Goal: Task Accomplishment & Management: Manage account settings

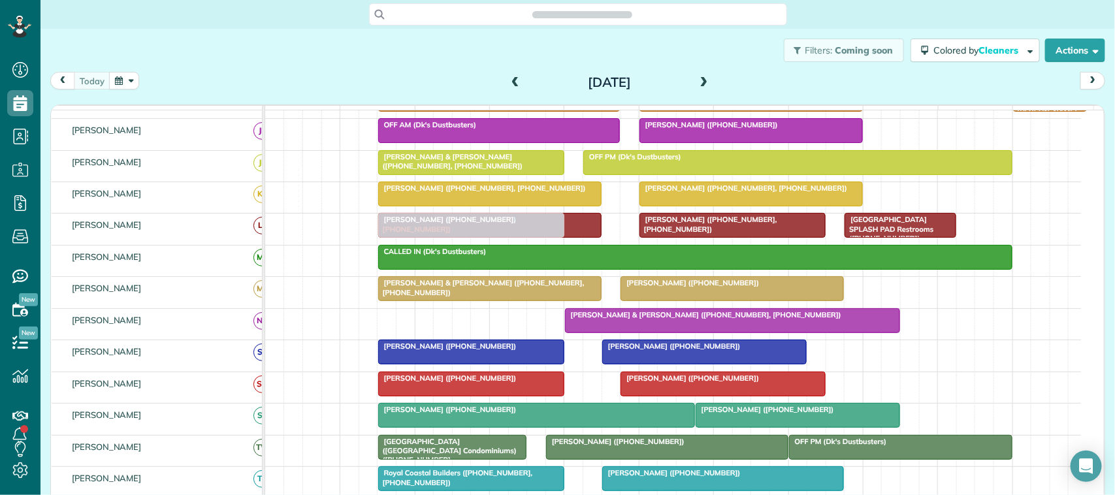
drag, startPoint x: 412, startPoint y: 335, endPoint x: 416, endPoint y: 245, distance: 90.3
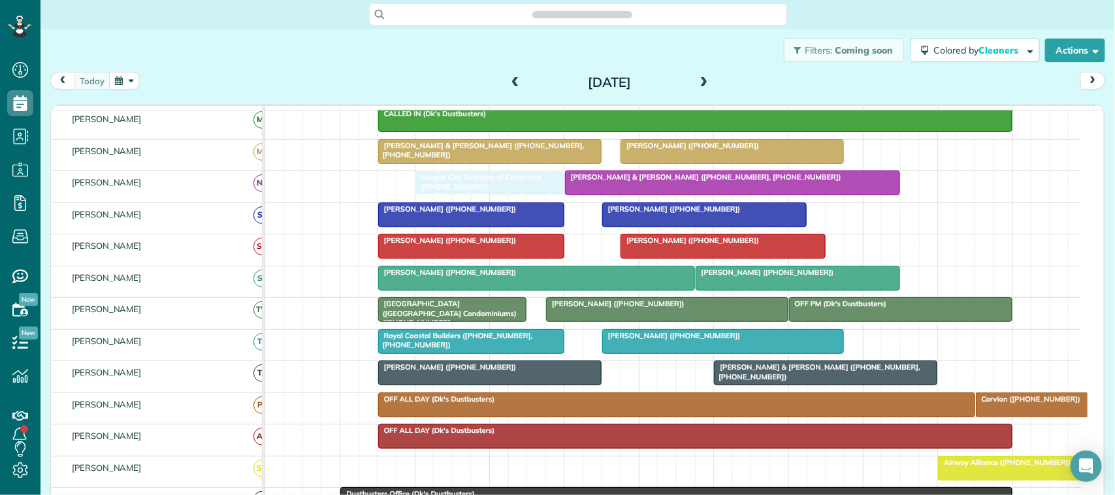
drag, startPoint x: 442, startPoint y: 406, endPoint x: 438, endPoint y: 206, distance: 200.6
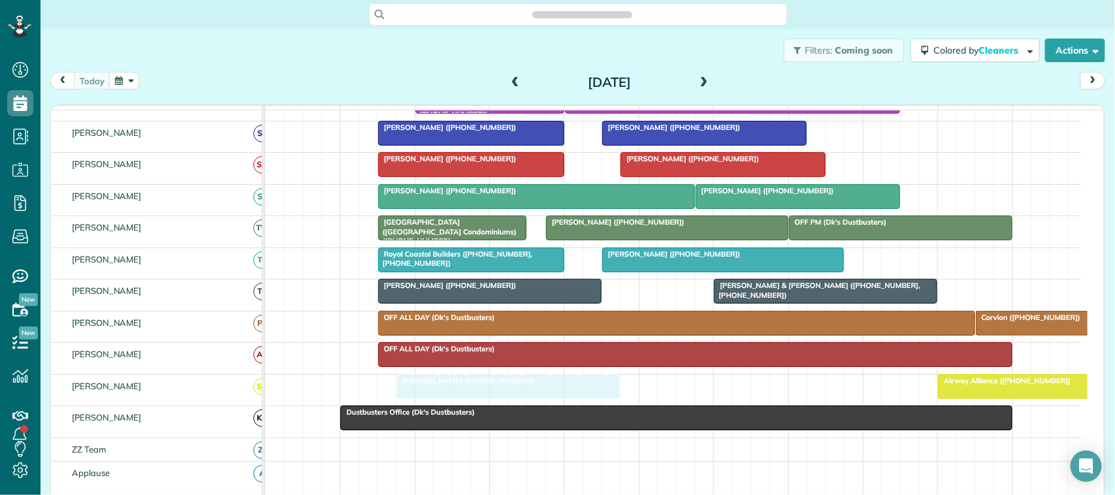
drag, startPoint x: 428, startPoint y: 238, endPoint x: 440, endPoint y: 393, distance: 154.6
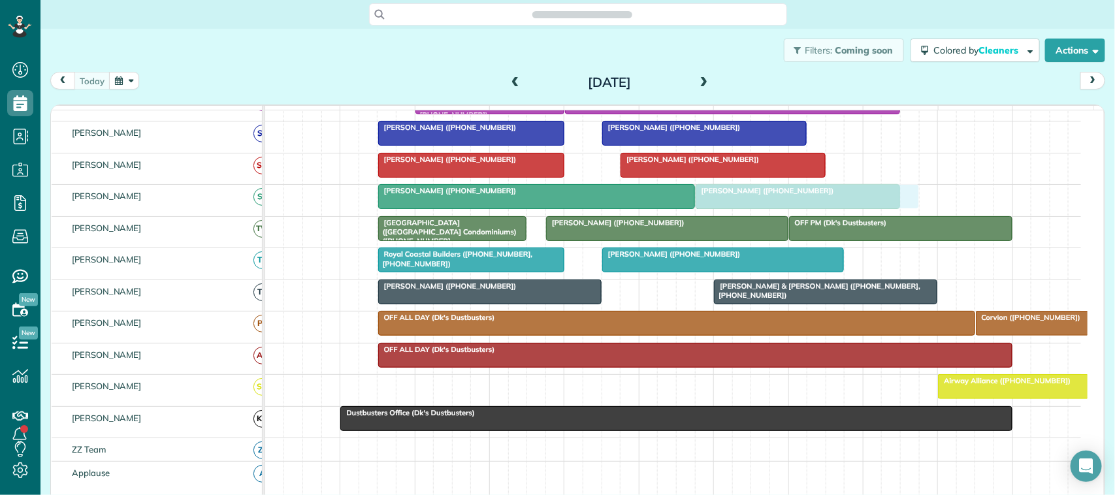
drag, startPoint x: 474, startPoint y: 410, endPoint x: 777, endPoint y: 223, distance: 355.7
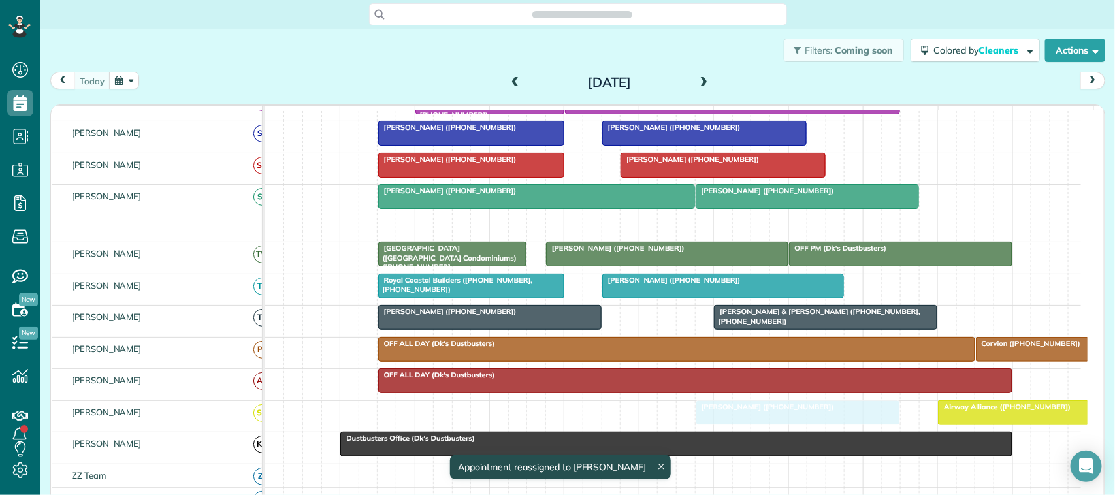
drag, startPoint x: 755, startPoint y: 237, endPoint x: 752, endPoint y: 440, distance: 202.5
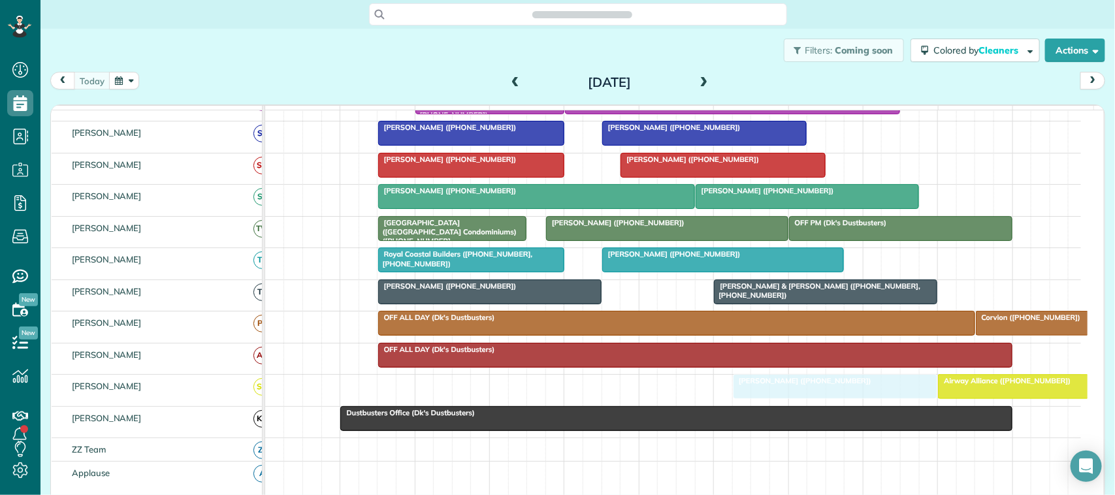
drag, startPoint x: 760, startPoint y: 406, endPoint x: 791, endPoint y: 406, distance: 31.4
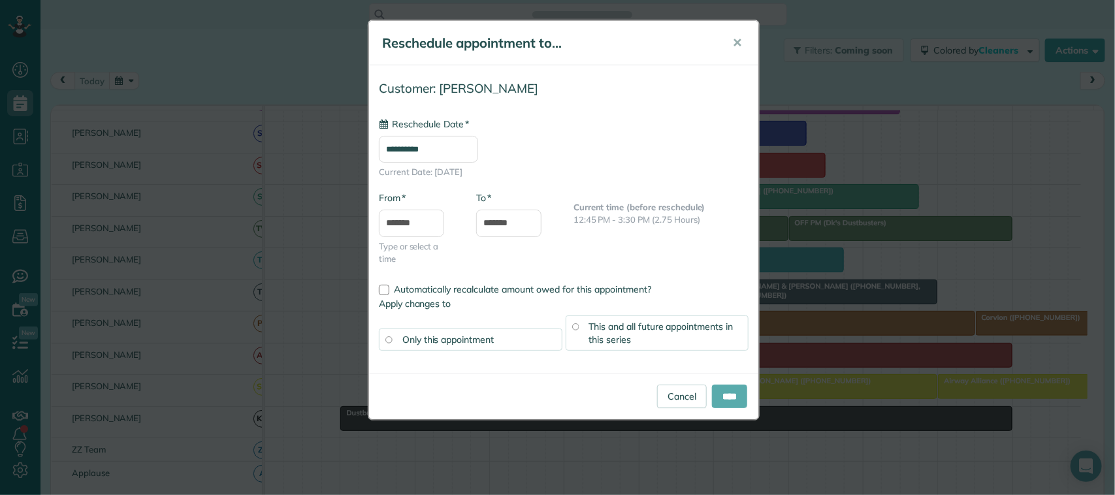
type input "**********"
click at [730, 400] on input "****" at bounding box center [729, 397] width 35 height 24
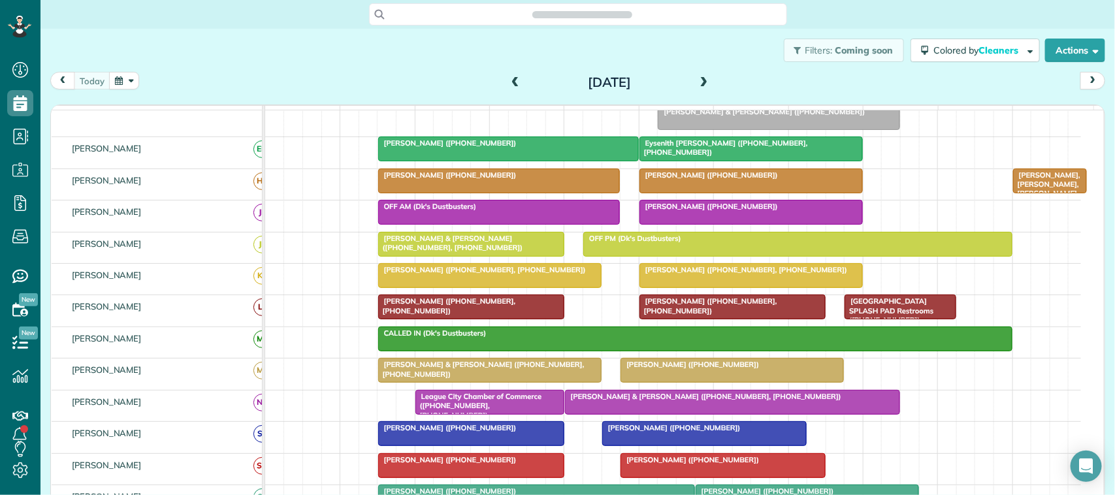
click at [113, 80] on button "button" at bounding box center [124, 81] width 30 height 18
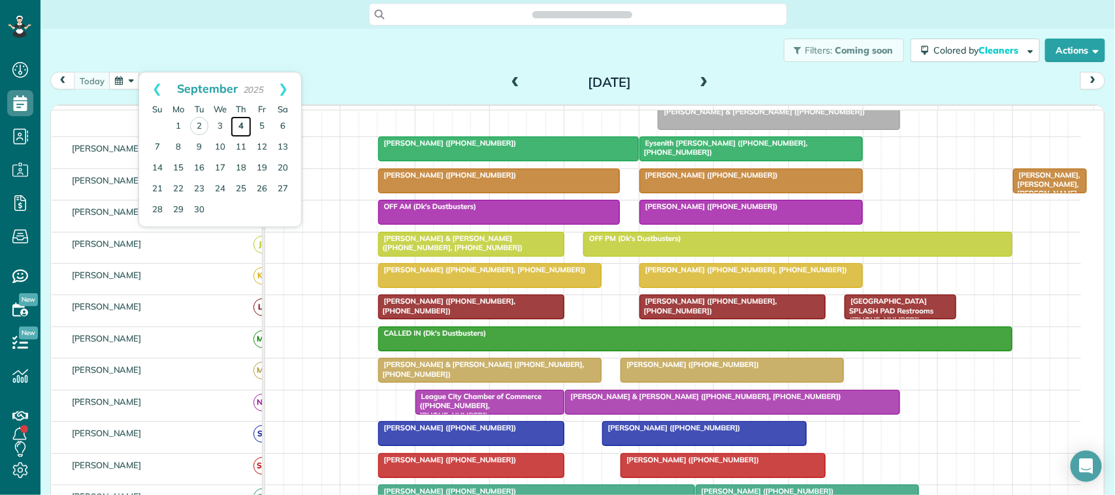
click at [240, 126] on link "4" at bounding box center [241, 126] width 21 height 21
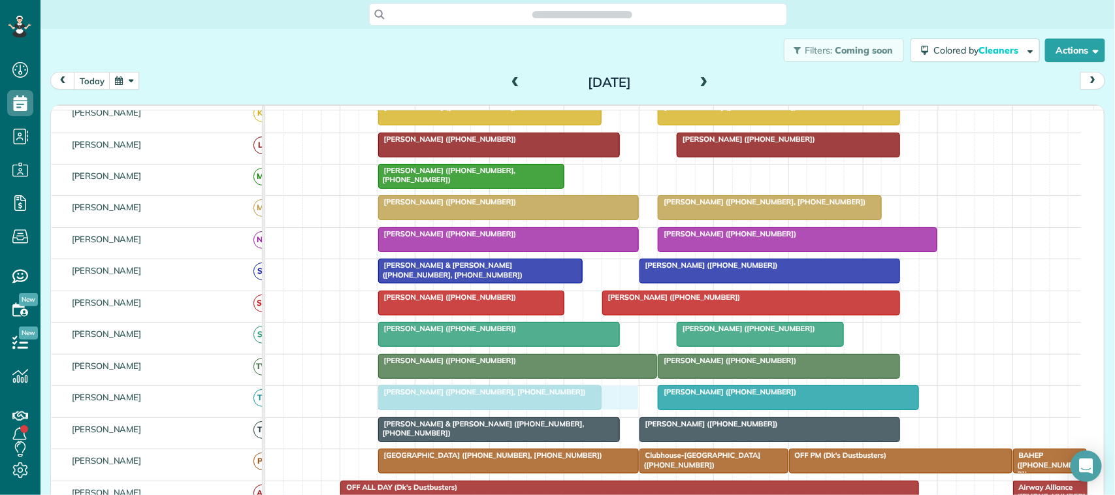
drag, startPoint x: 712, startPoint y: 191, endPoint x: 432, endPoint y: 409, distance: 354.2
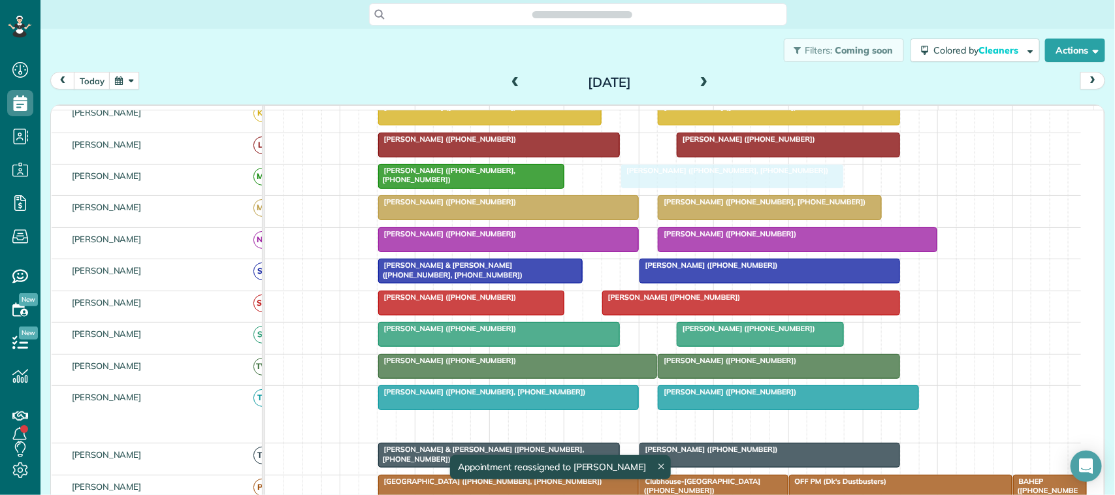
drag, startPoint x: 435, startPoint y: 440, endPoint x: 683, endPoint y: 197, distance: 346.4
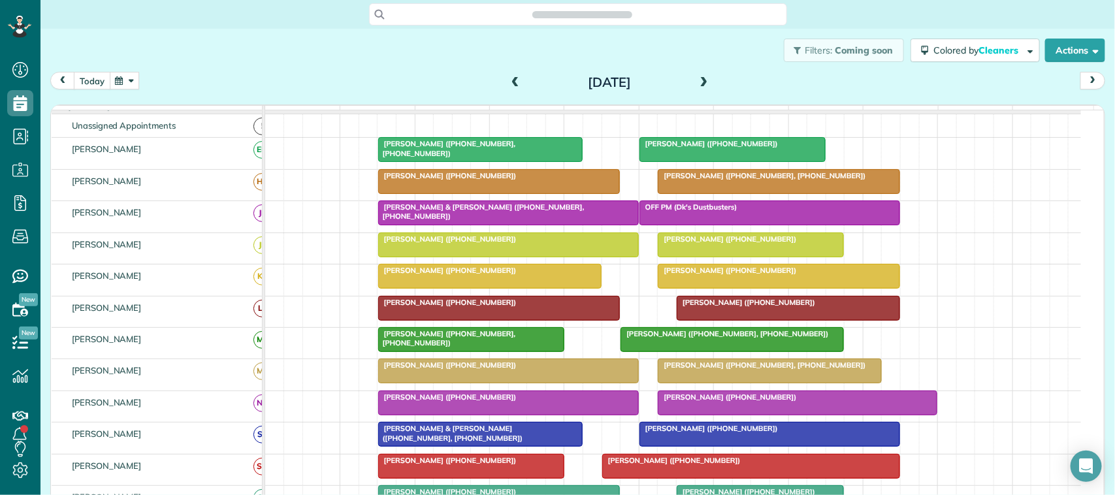
click at [95, 77] on button "today" at bounding box center [92, 81] width 37 height 18
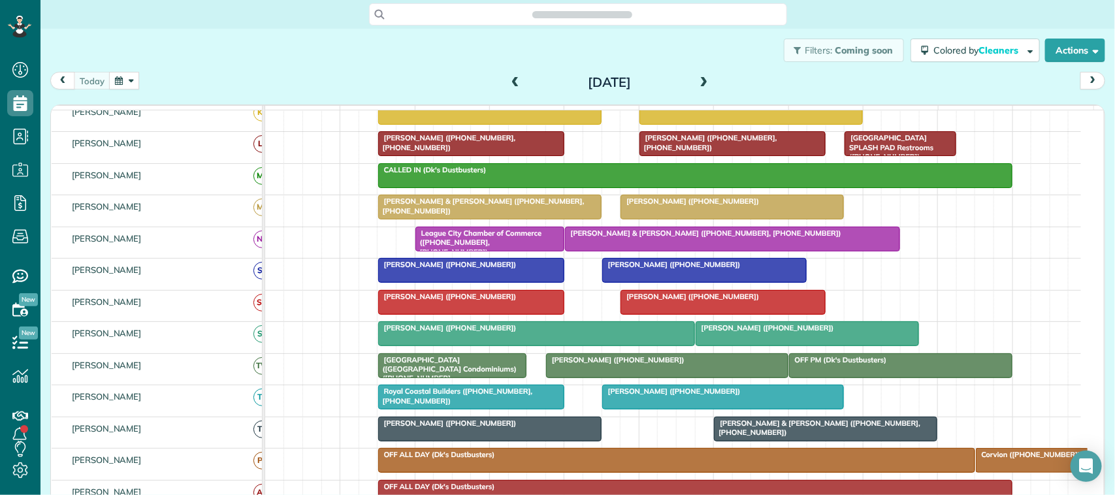
click at [128, 79] on button "button" at bounding box center [124, 81] width 30 height 18
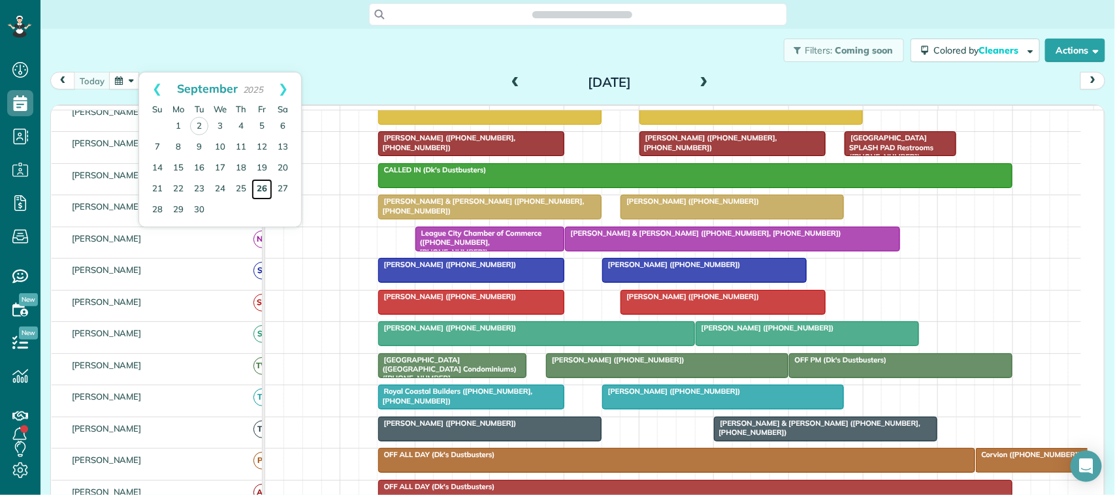
click at [259, 191] on link "26" at bounding box center [261, 189] width 21 height 21
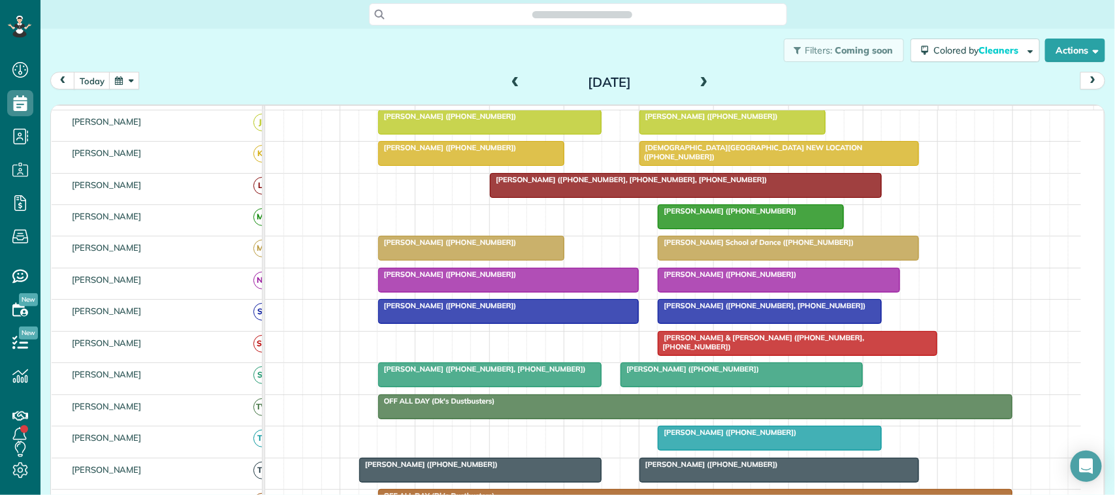
scroll to position [210, 0]
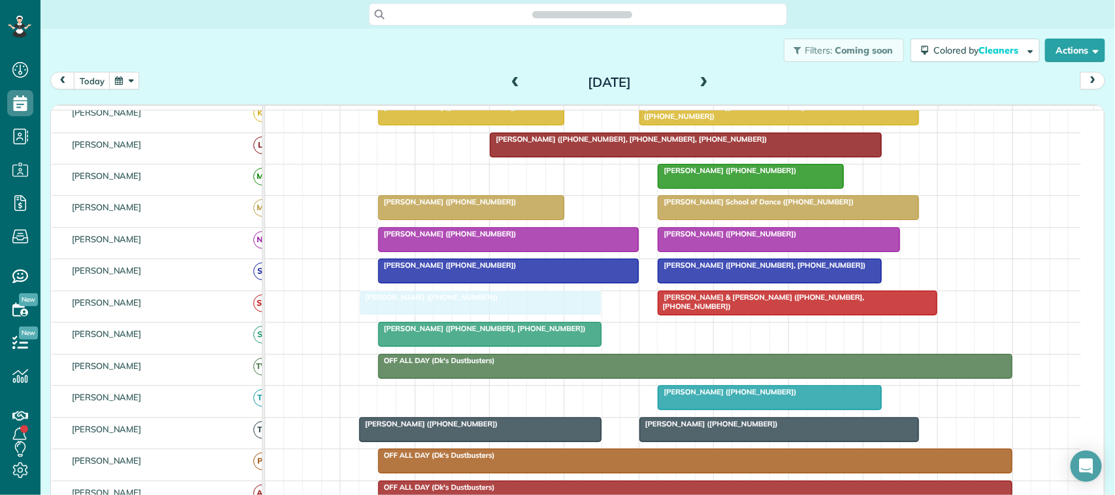
drag, startPoint x: 650, startPoint y: 354, endPoint x: 430, endPoint y: 325, distance: 222.0
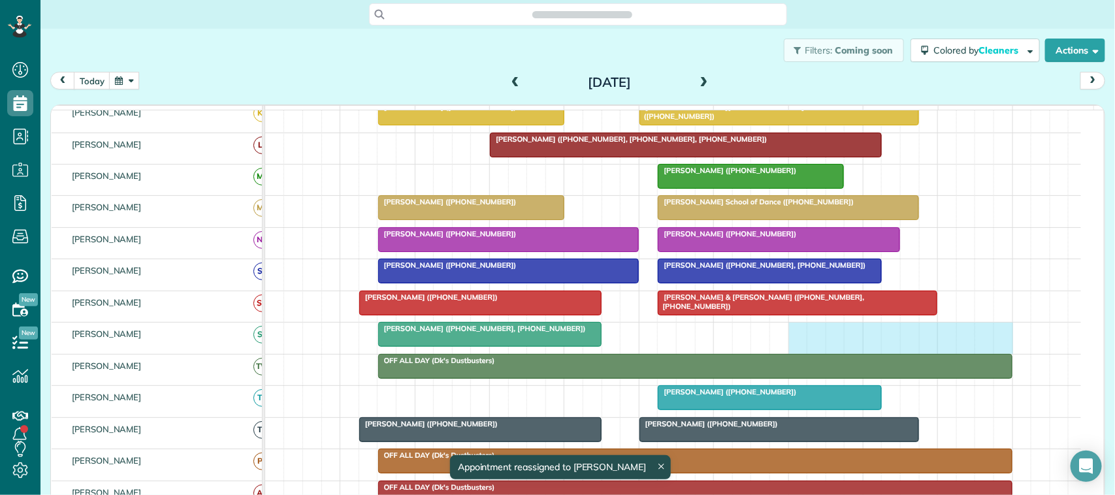
drag, startPoint x: 792, startPoint y: 348, endPoint x: 993, endPoint y: 353, distance: 200.6
click at [999, 353] on div "Marilyn Walker (+12814820541, +17135022661)" at bounding box center [673, 338] width 816 height 31
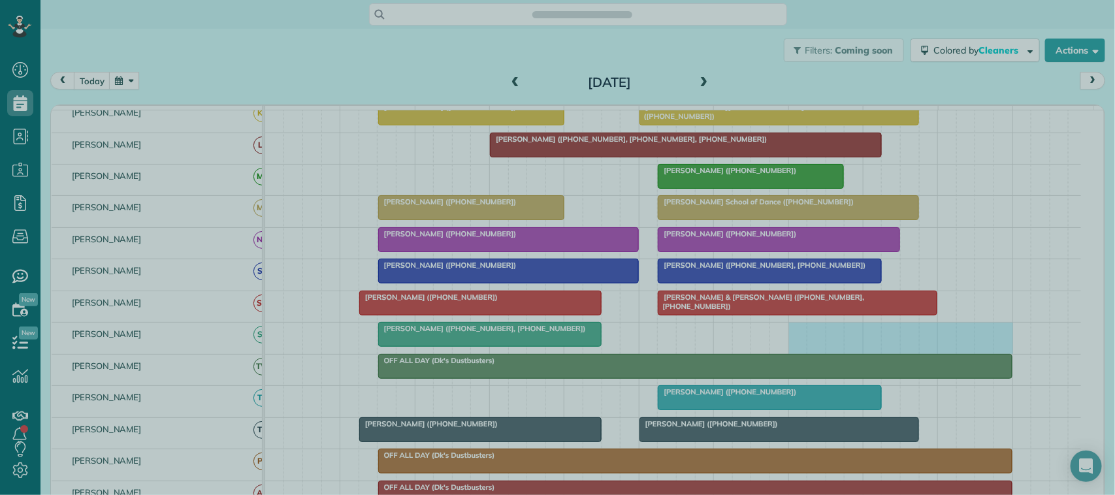
drag, startPoint x: 845, startPoint y: 355, endPoint x: 838, endPoint y: 359, distance: 8.0
click at [845, 356] on div at bounding box center [557, 247] width 1115 height 495
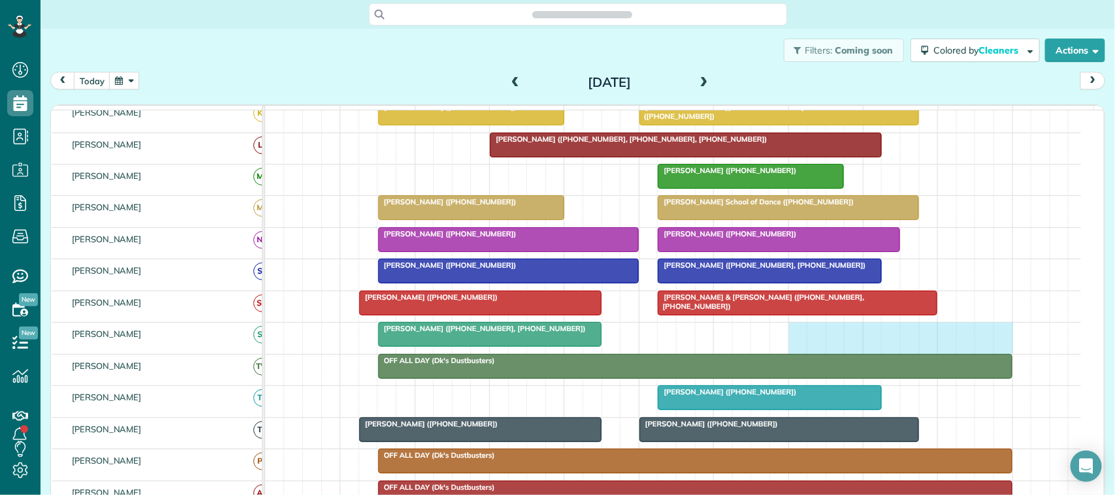
drag, startPoint x: 803, startPoint y: 353, endPoint x: 994, endPoint y: 354, distance: 190.1
click at [994, 353] on div "Marilyn Walker (+12814820541, +17135022661)" at bounding box center [673, 338] width 816 height 31
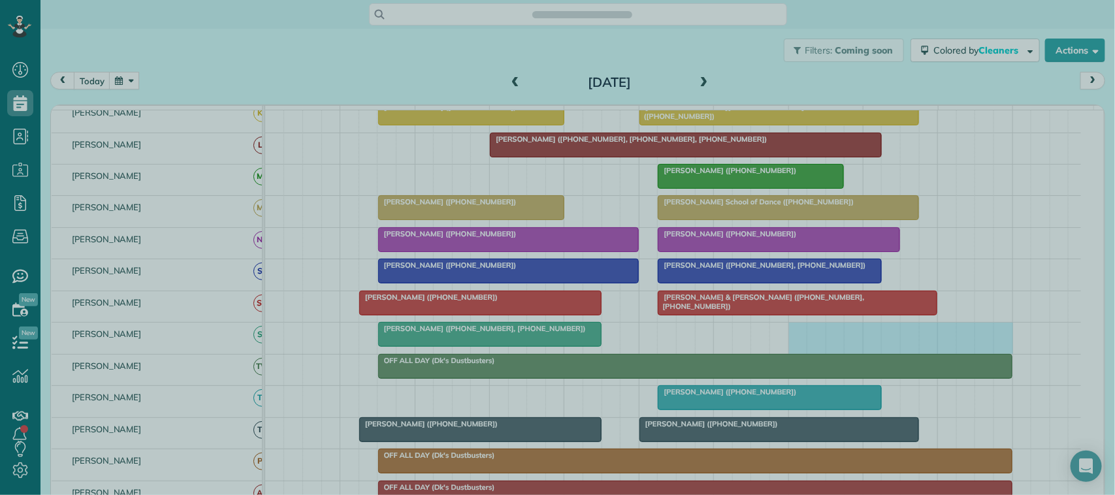
click at [860, 342] on div at bounding box center [557, 247] width 1115 height 495
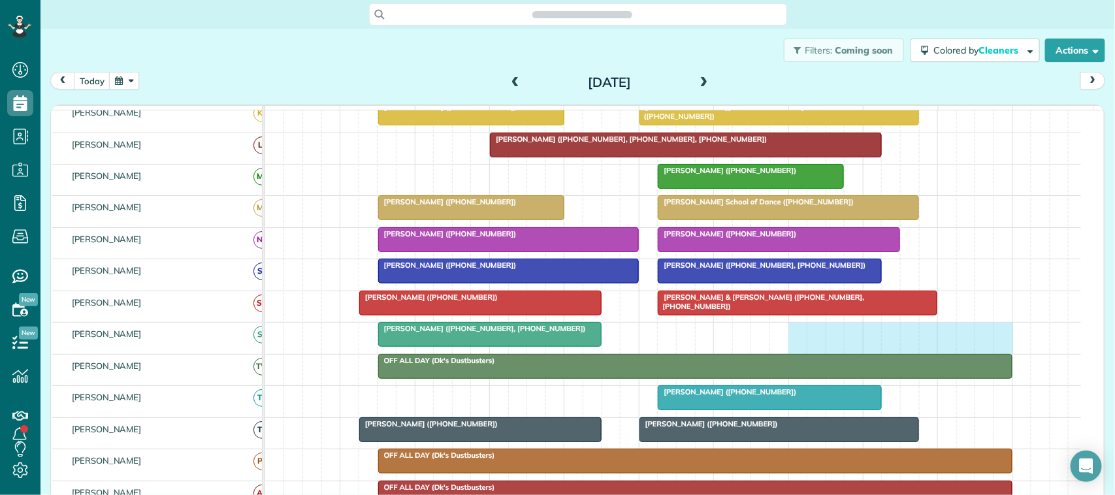
drag, startPoint x: 800, startPoint y: 348, endPoint x: 994, endPoint y: 351, distance: 193.4
click at [994, 351] on div "Marilyn Walker (+12814820541, +17135022661)" at bounding box center [673, 338] width 816 height 31
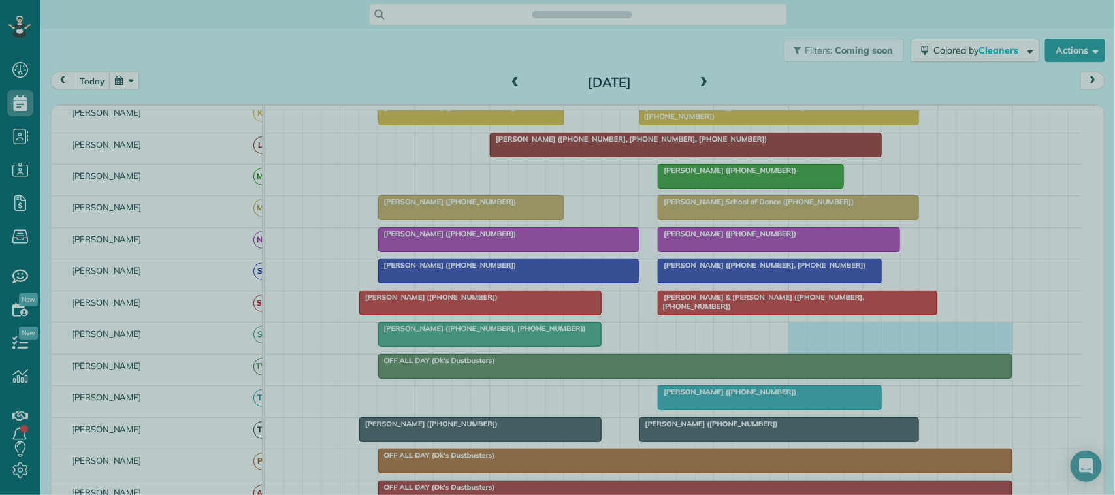
click at [955, 178] on div at bounding box center [557, 247] width 1115 height 495
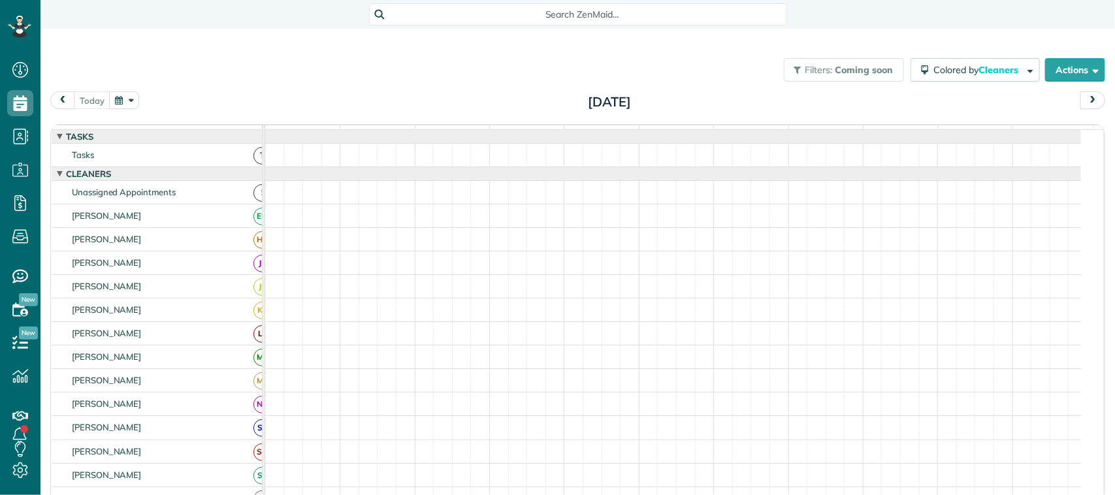
scroll to position [5, 5]
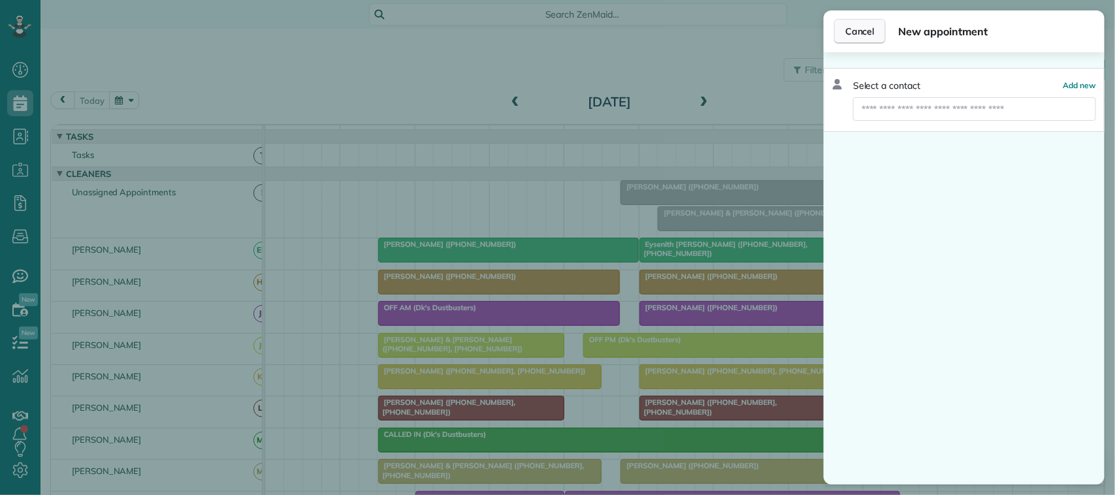
click at [839, 39] on button "Cancel" at bounding box center [860, 31] width 52 height 25
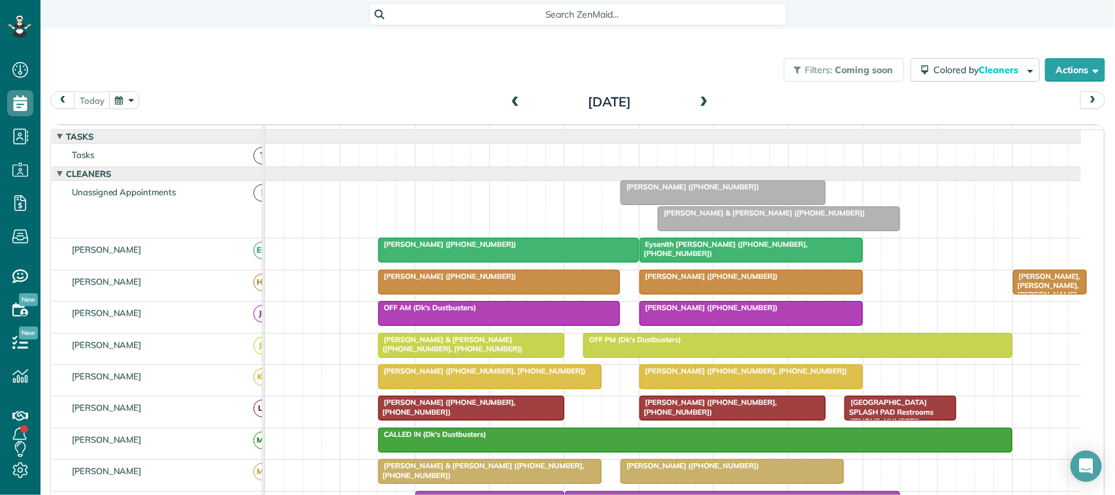
click at [126, 95] on button "button" at bounding box center [124, 100] width 30 height 18
click at [262, 207] on link "26" at bounding box center [261, 209] width 21 height 21
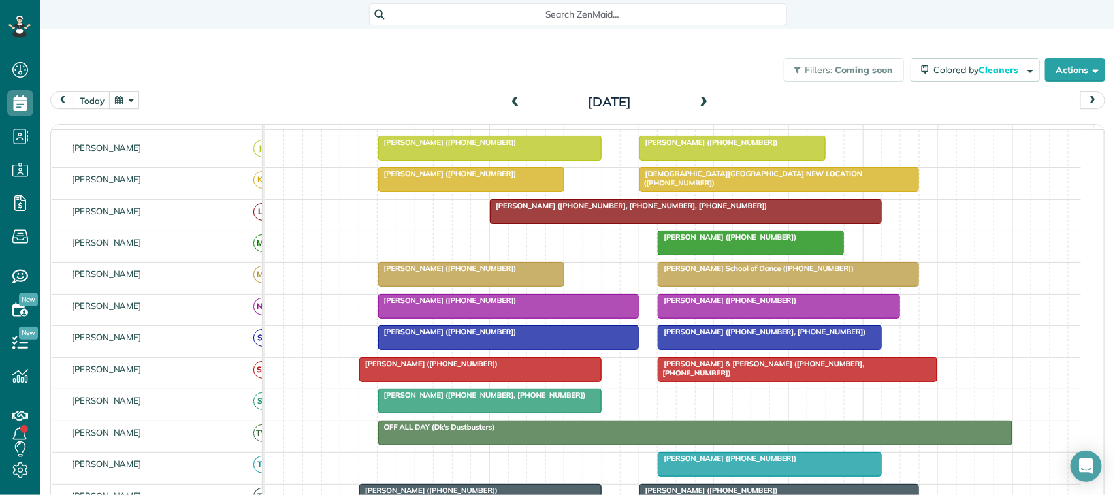
scroll to position [245, 0]
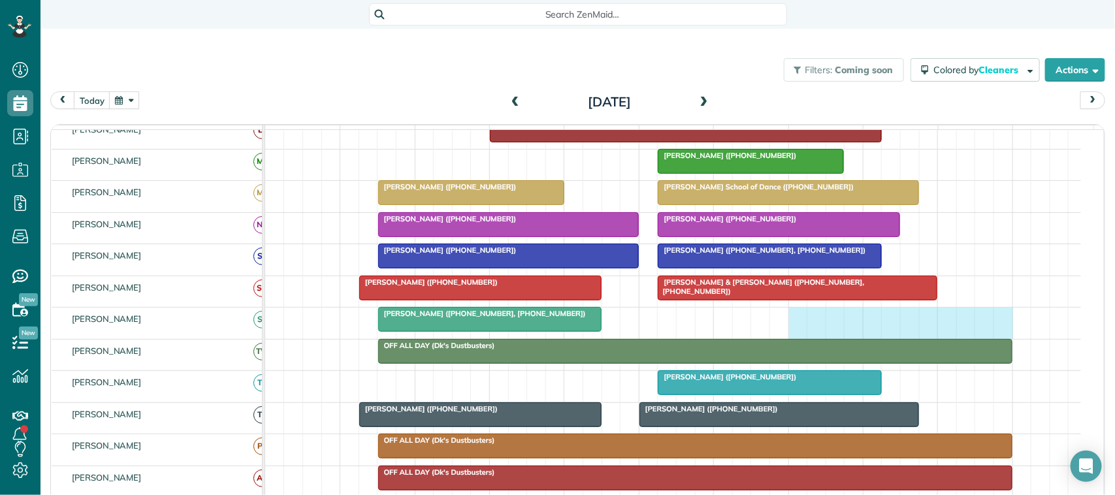
drag, startPoint x: 796, startPoint y: 334, endPoint x: 1003, endPoint y: 340, distance: 207.8
click at [1003, 338] on div "[PERSON_NAME] ([PHONE_NUMBER], [PHONE_NUMBER])" at bounding box center [673, 323] width 816 height 31
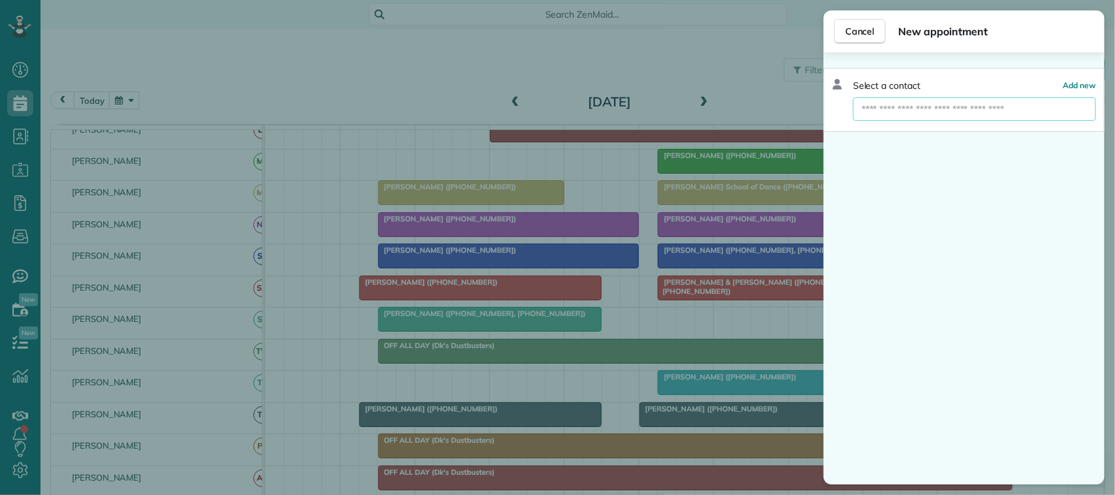
click at [967, 110] on input "text" at bounding box center [974, 109] width 243 height 24
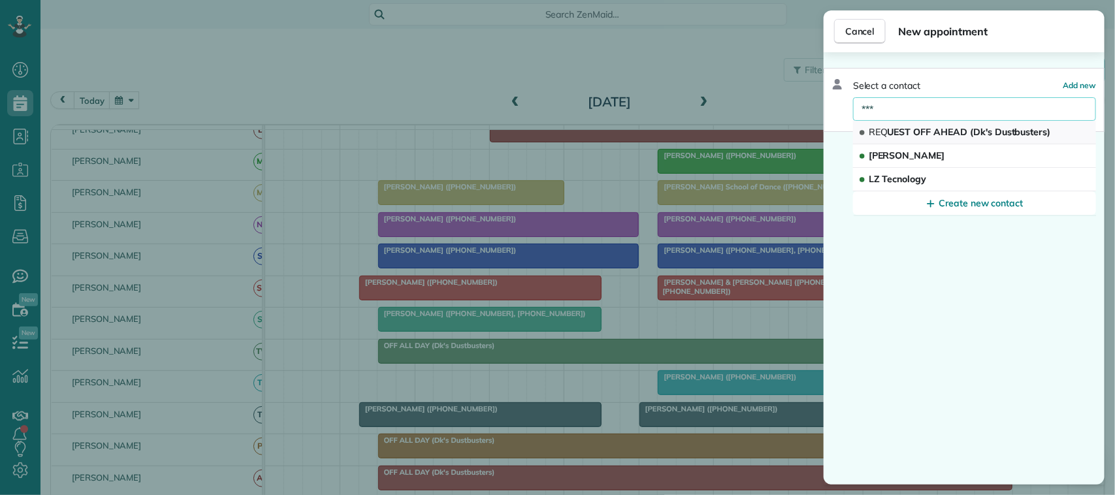
type input "***"
click at [971, 129] on span "REQ UEST OFF AHEAD (Dk's Dustbusters)" at bounding box center [960, 132] width 182 height 12
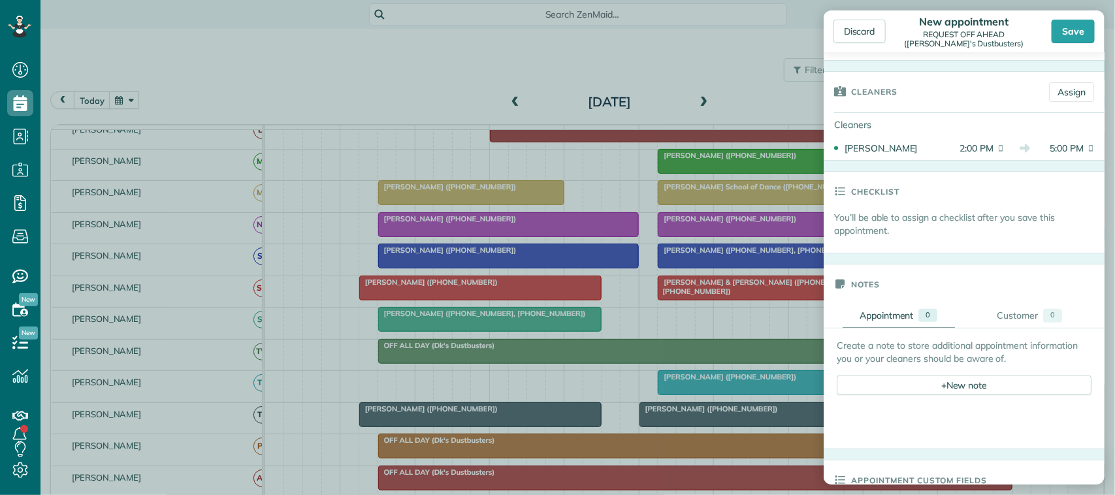
scroll to position [245, 0]
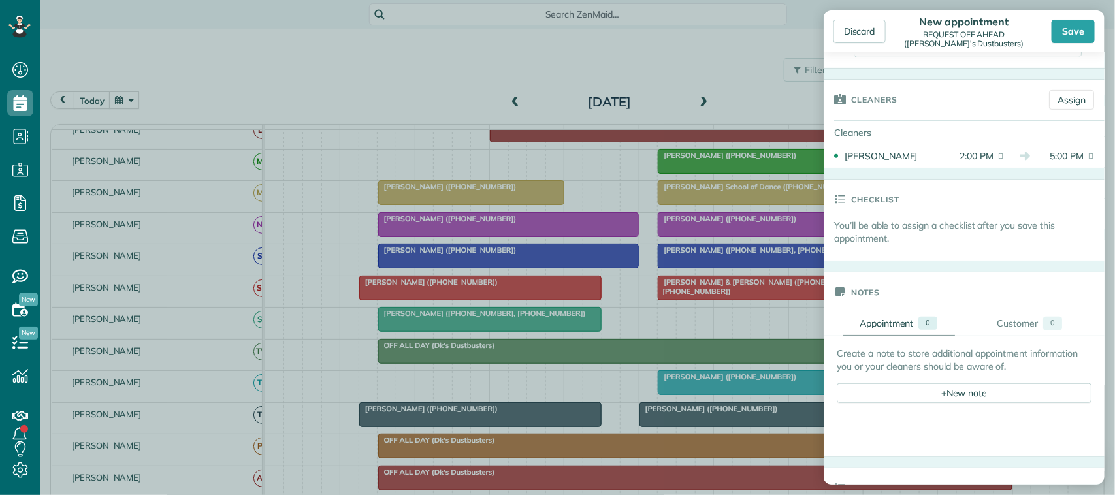
click at [965, 382] on div "Create a note to store additional appointment information you or your cleaners …" at bounding box center [964, 375] width 255 height 56
click at [965, 393] on div "+ New note" at bounding box center [964, 393] width 255 height 20
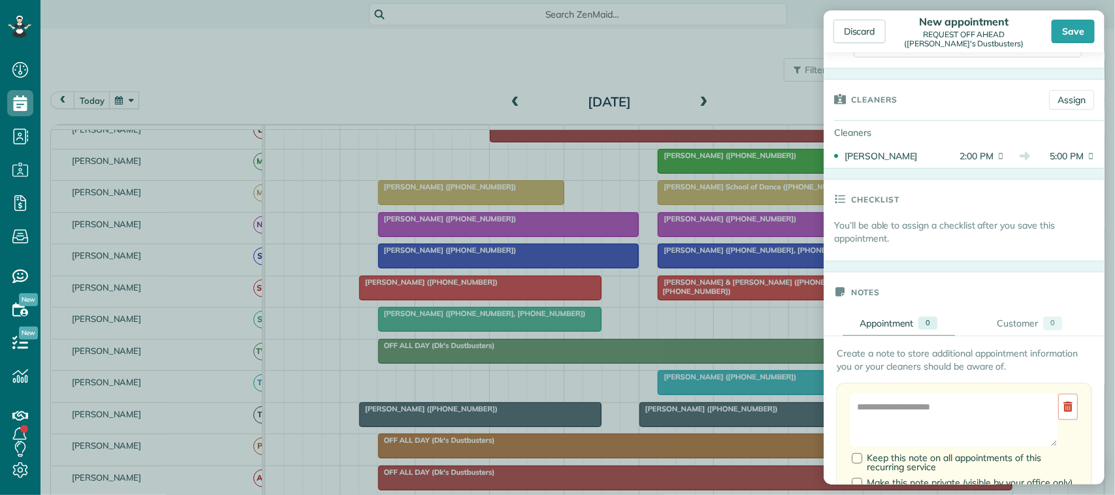
click at [955, 384] on div "Create a note to store additional appointment information you or your cleaners …" at bounding box center [964, 448] width 255 height 202
click at [955, 389] on div "Add Image Keep this note on all appointments of this recurring service Make thi…" at bounding box center [964, 453] width 255 height 140
click at [949, 402] on textarea at bounding box center [954, 420] width 208 height 54
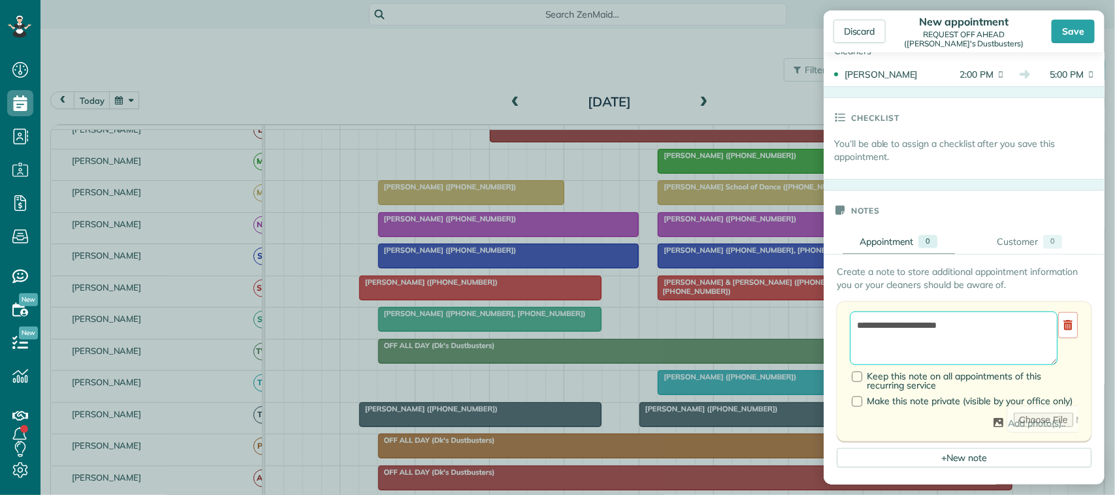
scroll to position [408, 0]
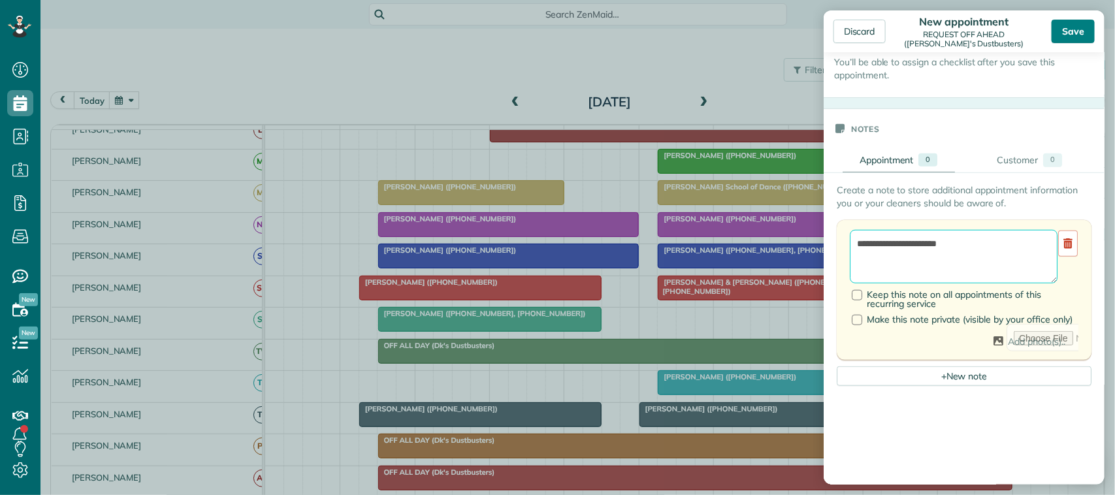
type textarea "**********"
click at [1053, 29] on div "Save" at bounding box center [1073, 32] width 43 height 24
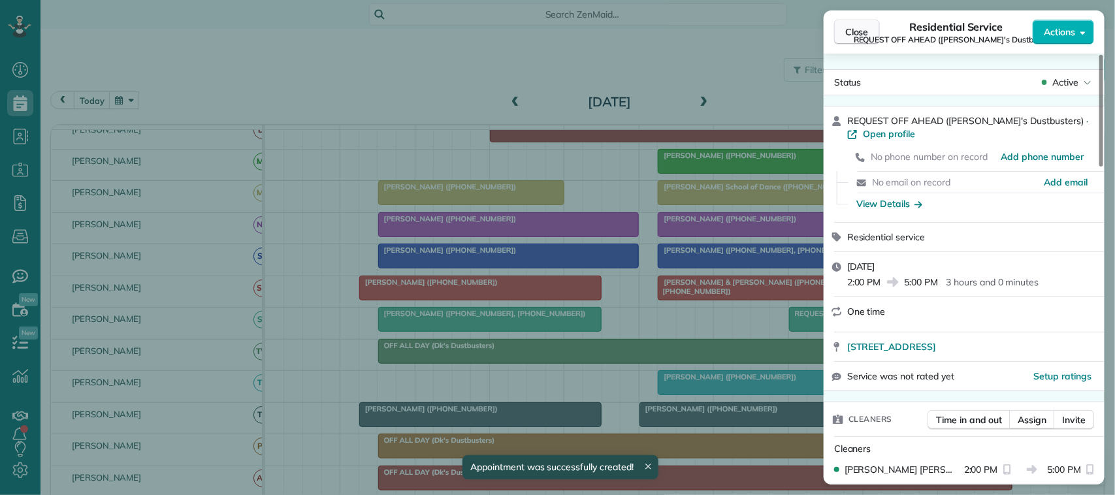
click at [863, 26] on span "Close" at bounding box center [857, 31] width 24 height 13
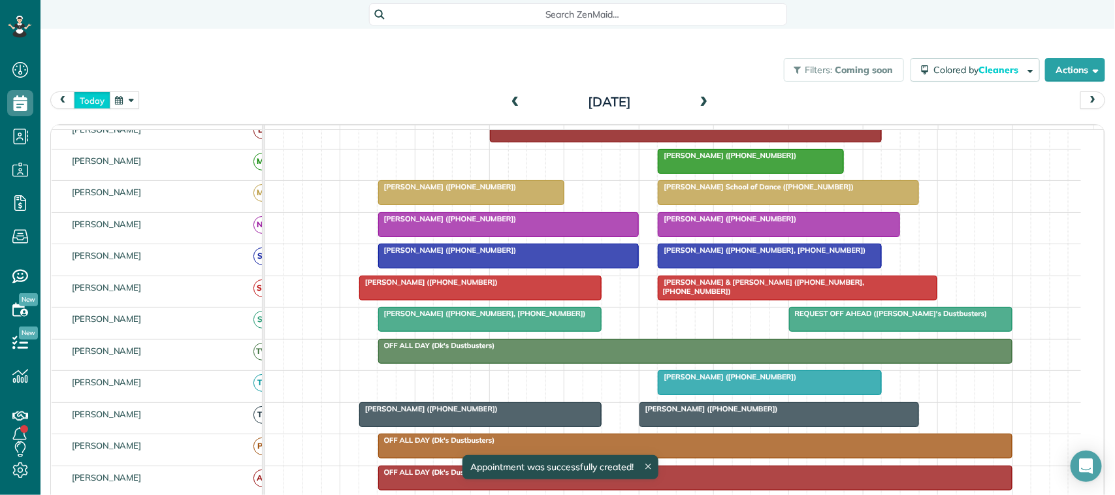
click at [87, 93] on button "today" at bounding box center [92, 100] width 37 height 18
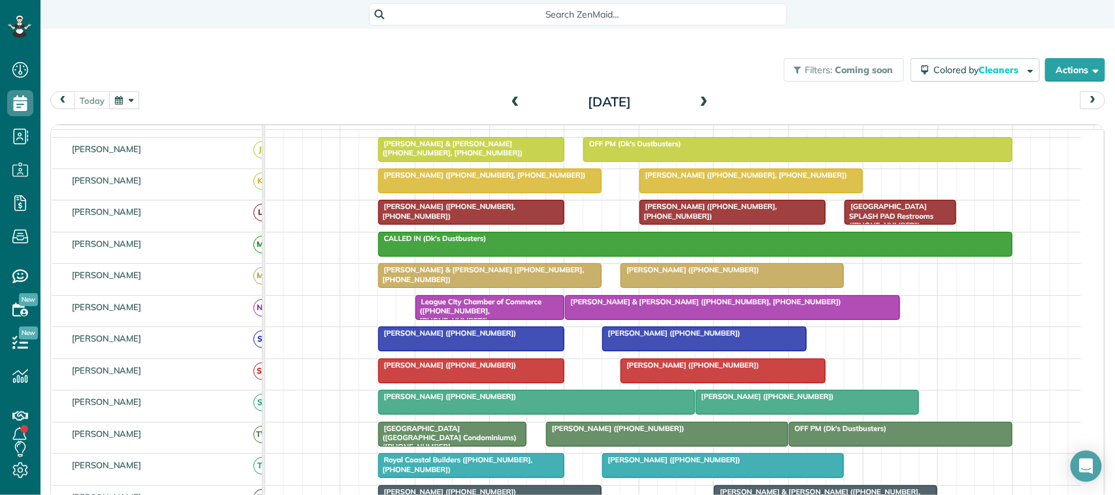
scroll to position [279, 0]
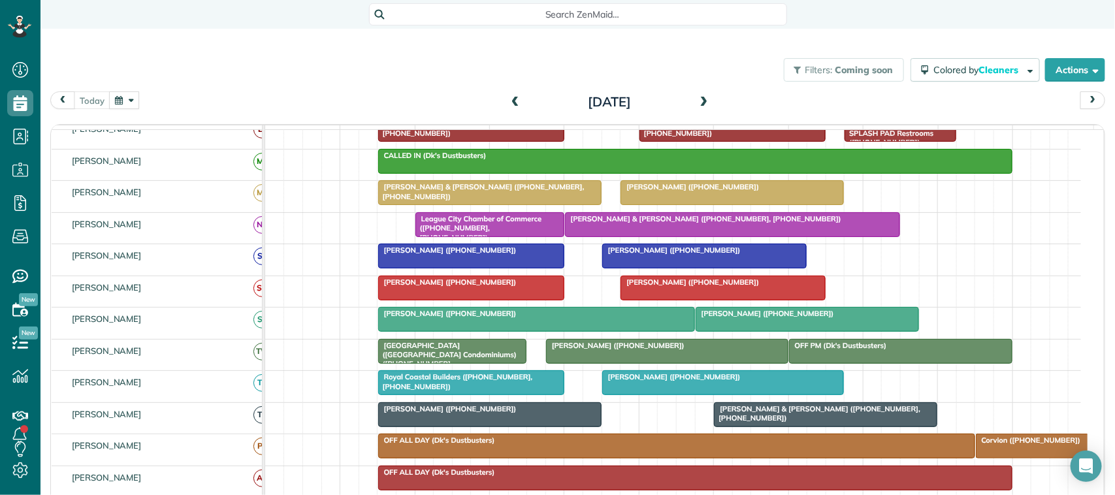
click at [132, 103] on button "button" at bounding box center [124, 100] width 30 height 18
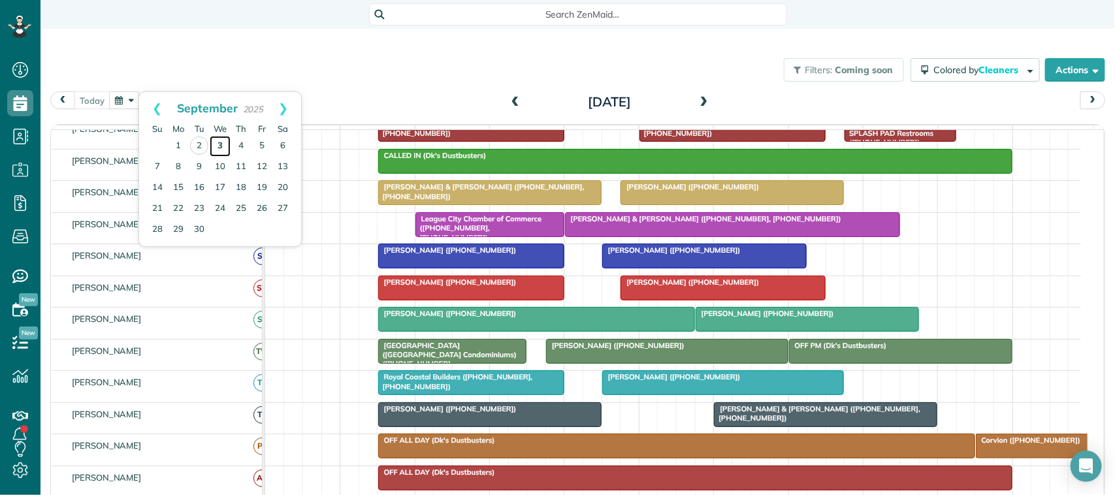
click at [219, 142] on link "3" at bounding box center [220, 146] width 21 height 21
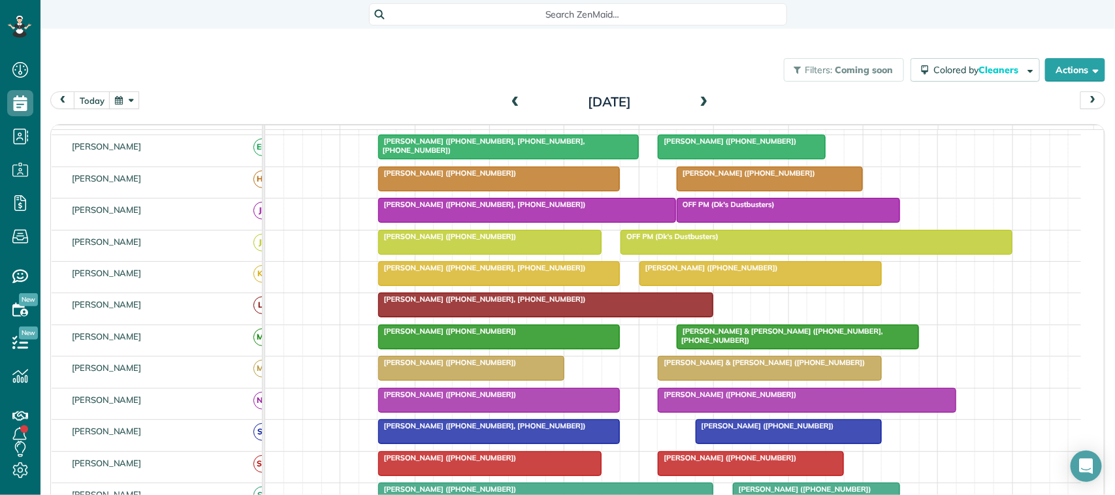
scroll to position [86, 0]
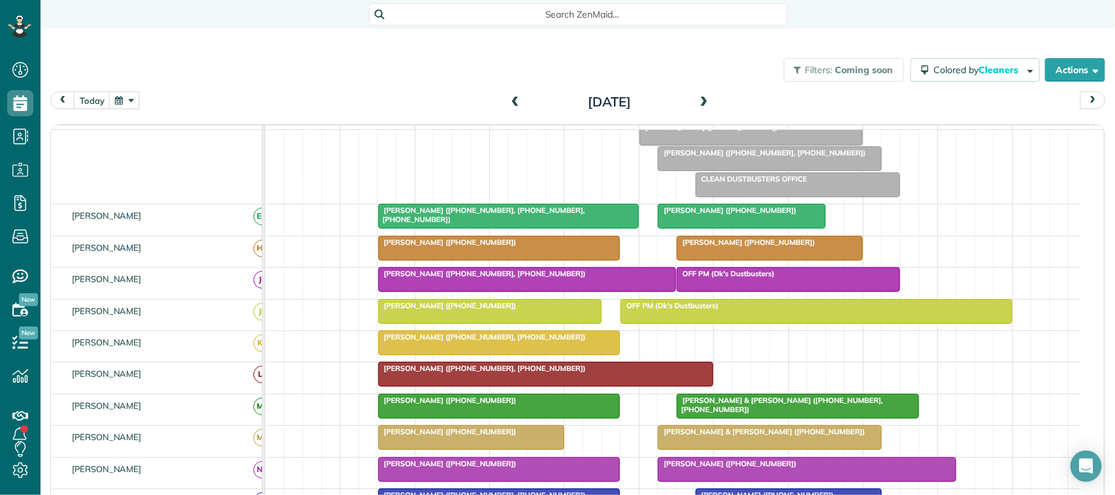
drag, startPoint x: 714, startPoint y: 358, endPoint x: 500, endPoint y: 182, distance: 277.5
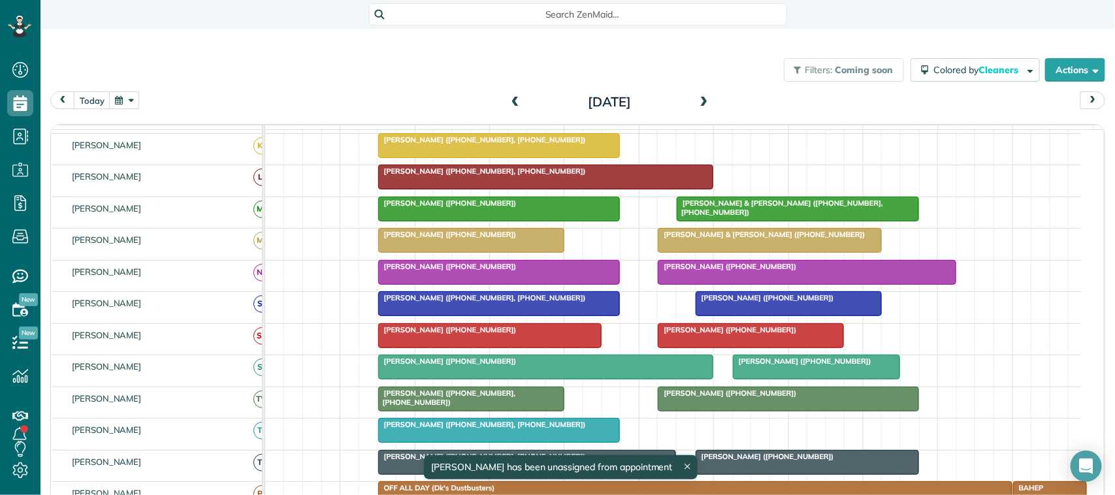
scroll to position [0, 0]
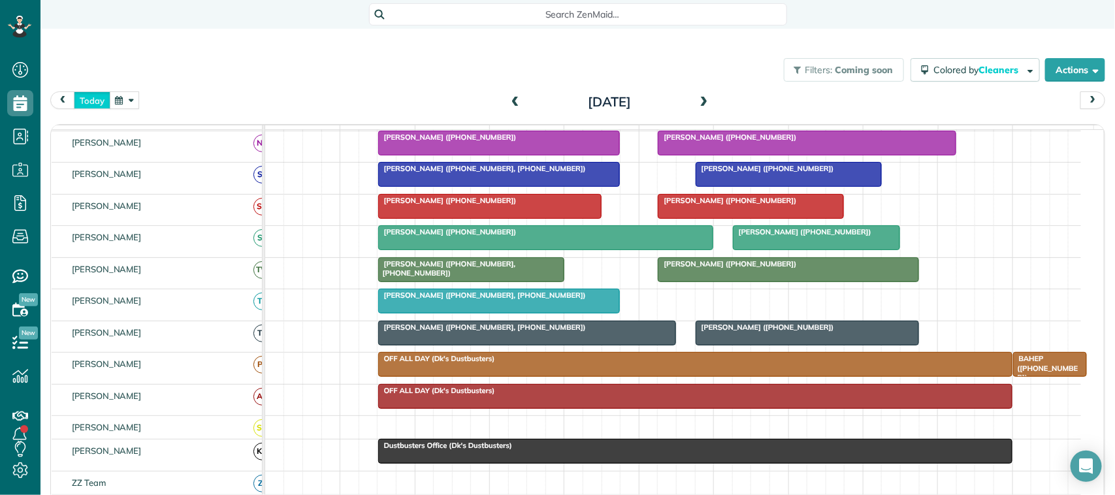
click at [105, 99] on button "today" at bounding box center [92, 100] width 37 height 18
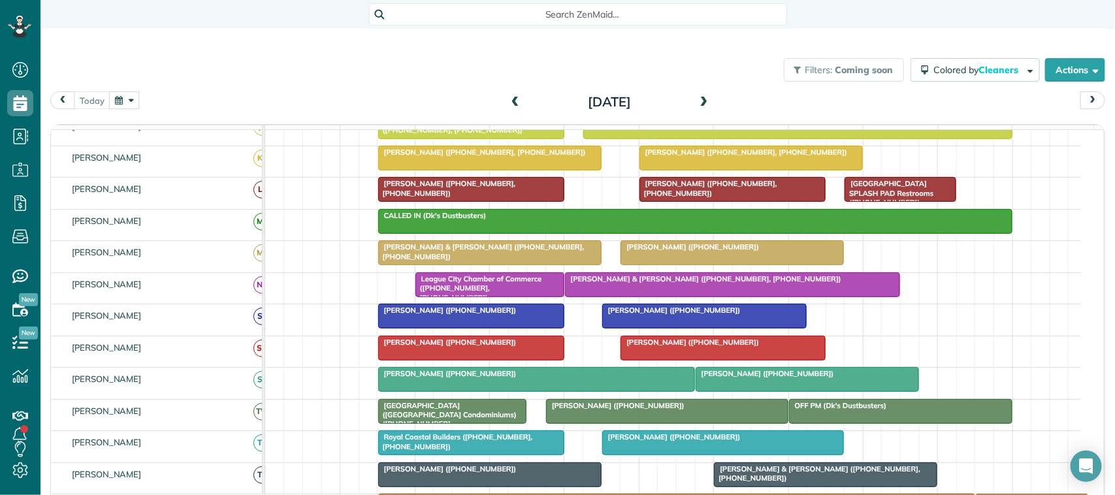
scroll to position [197, 0]
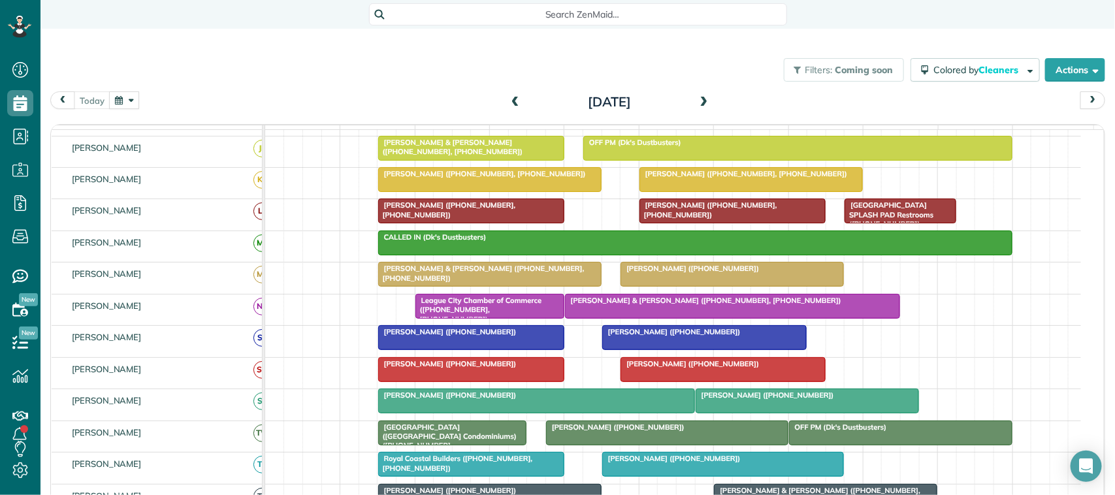
click at [125, 103] on button "button" at bounding box center [124, 100] width 30 height 18
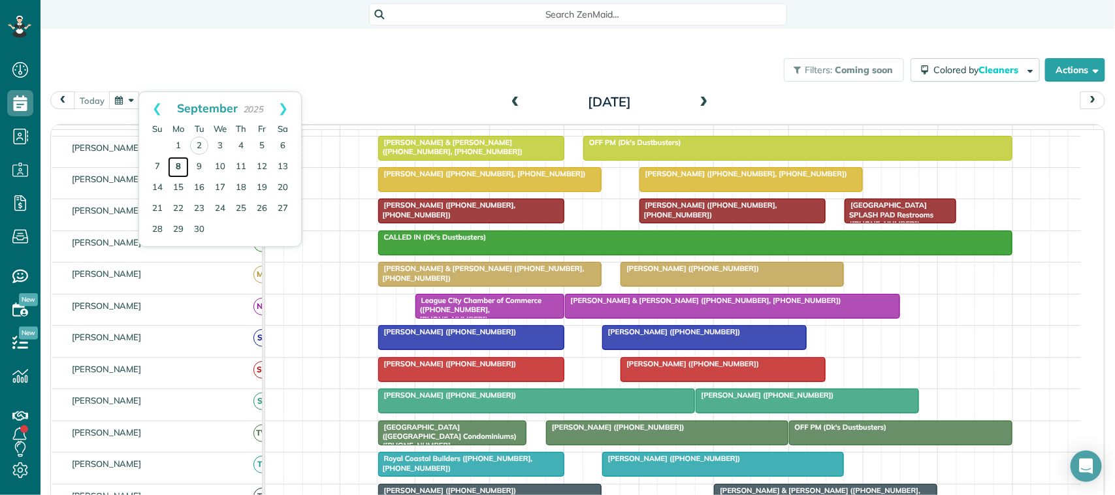
click at [176, 170] on link "8" at bounding box center [178, 167] width 21 height 21
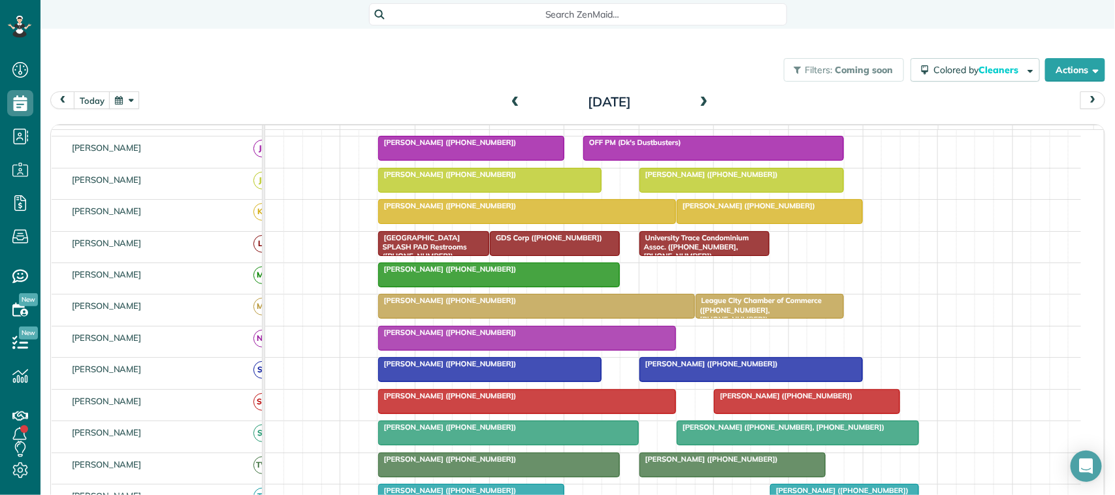
scroll to position [236, 0]
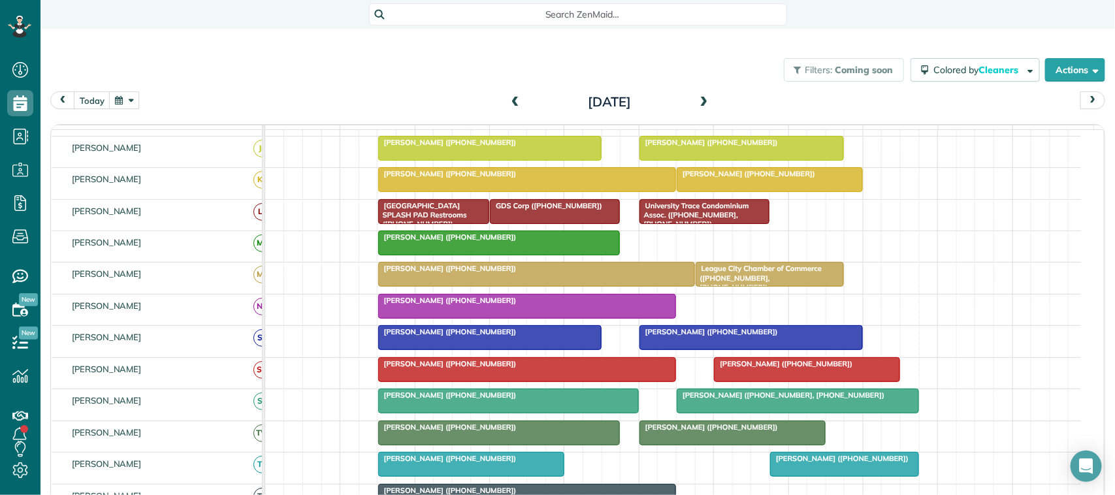
click at [670, 116] on div "today Monday Sep 8, 2025 function(groupId) { return _("Cleaners"); } 7am 8am 9a…" at bounding box center [577, 292] width 1055 height 402
click at [126, 102] on button "button" at bounding box center [124, 100] width 30 height 18
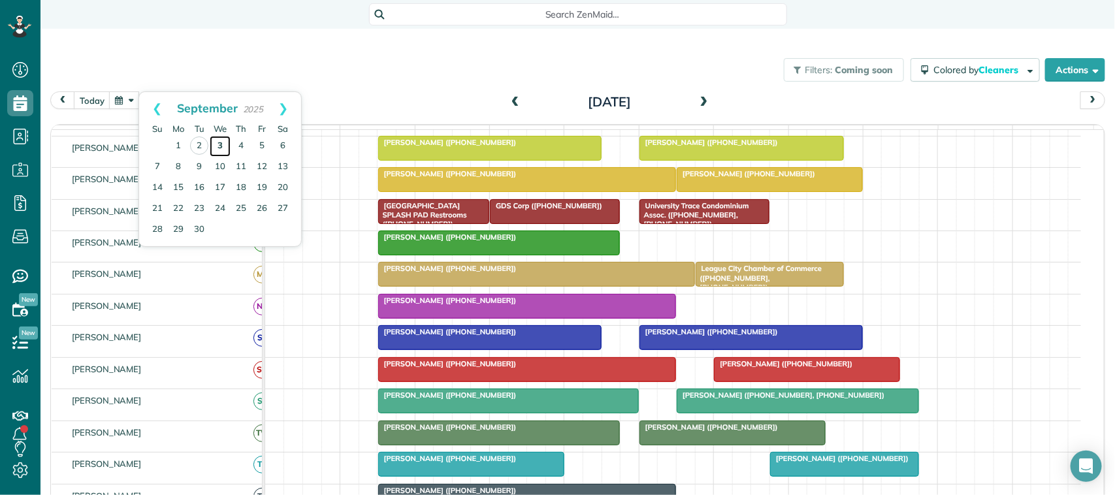
click at [213, 142] on link "3" at bounding box center [220, 146] width 21 height 21
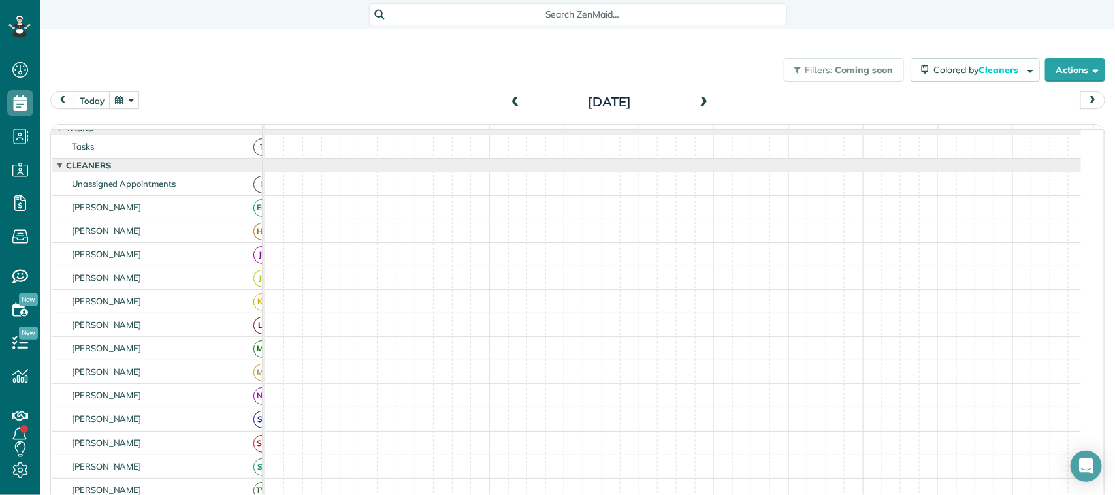
scroll to position [0, 0]
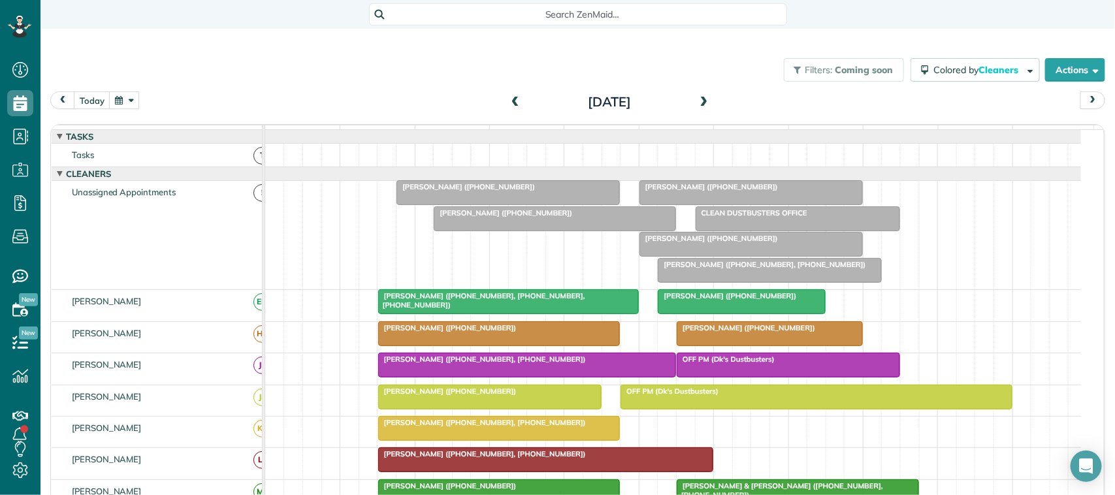
click at [713, 204] on div at bounding box center [751, 193] width 222 height 24
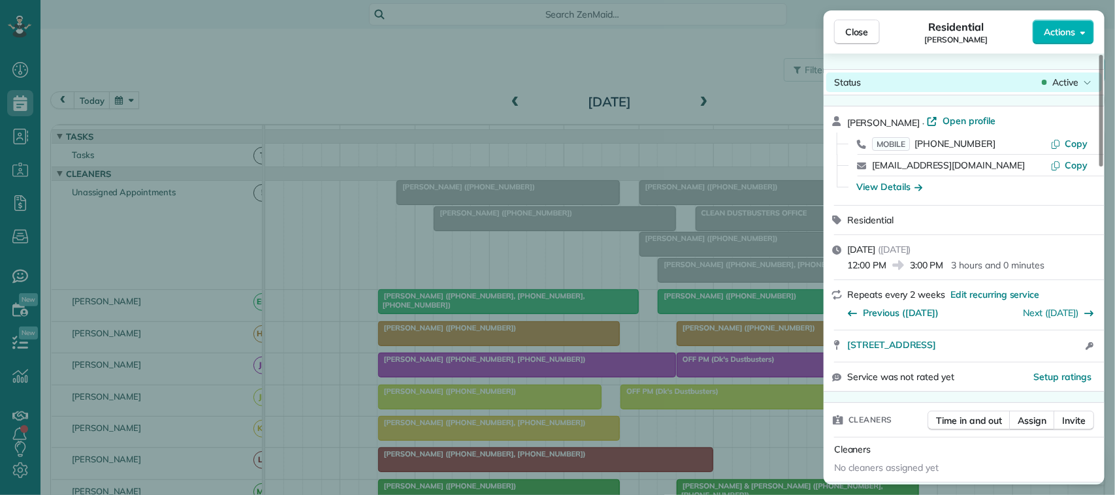
click at [1072, 78] on span "Active" at bounding box center [1065, 82] width 26 height 13
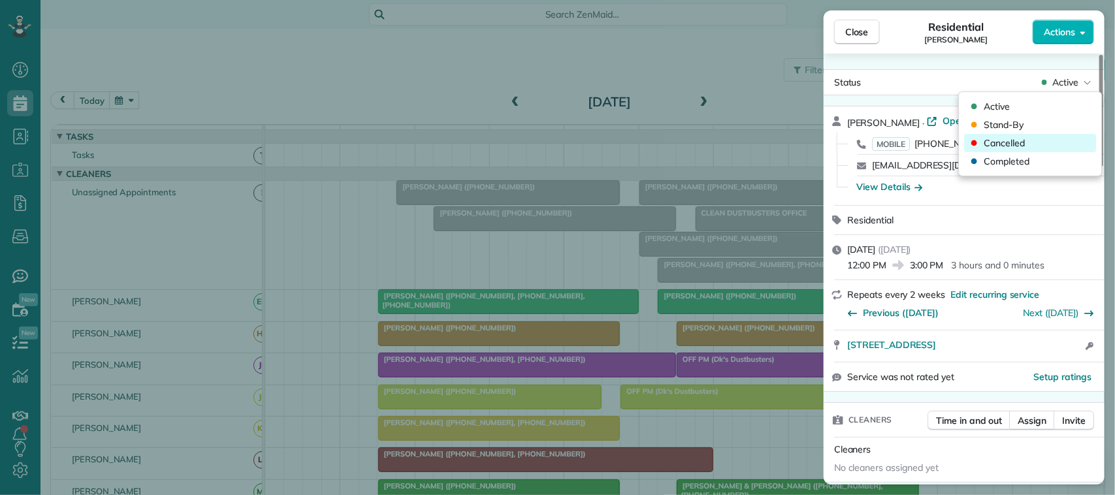
click at [1060, 139] on div "Cancelled" at bounding box center [1031, 143] width 132 height 18
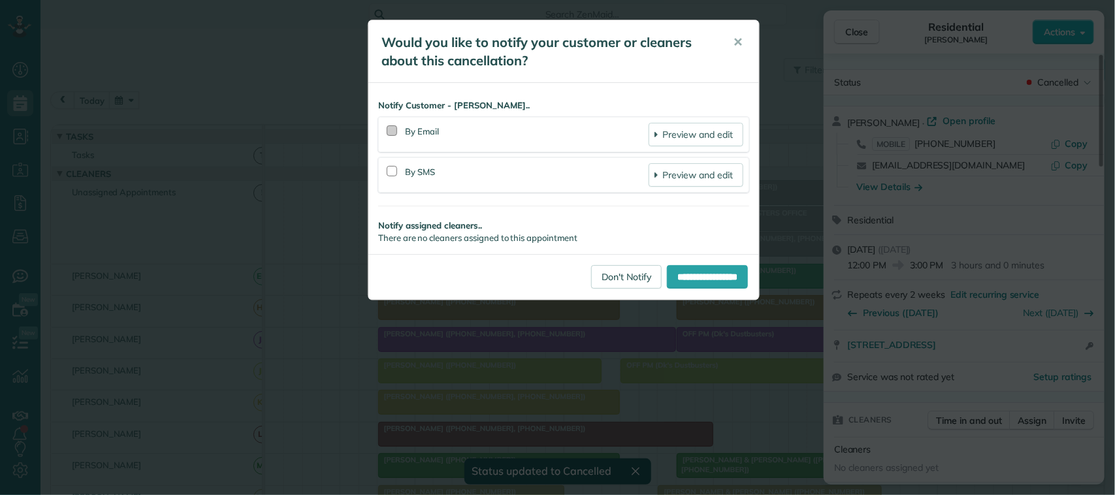
click at [390, 134] on div at bounding box center [392, 130] width 10 height 10
click at [694, 273] on input "**********" at bounding box center [707, 277] width 81 height 24
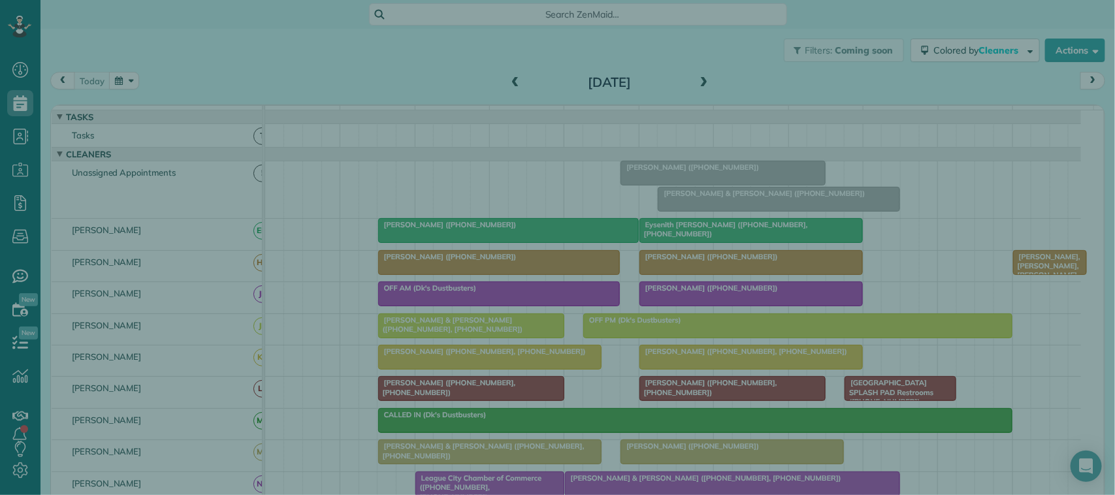
scroll to position [5, 5]
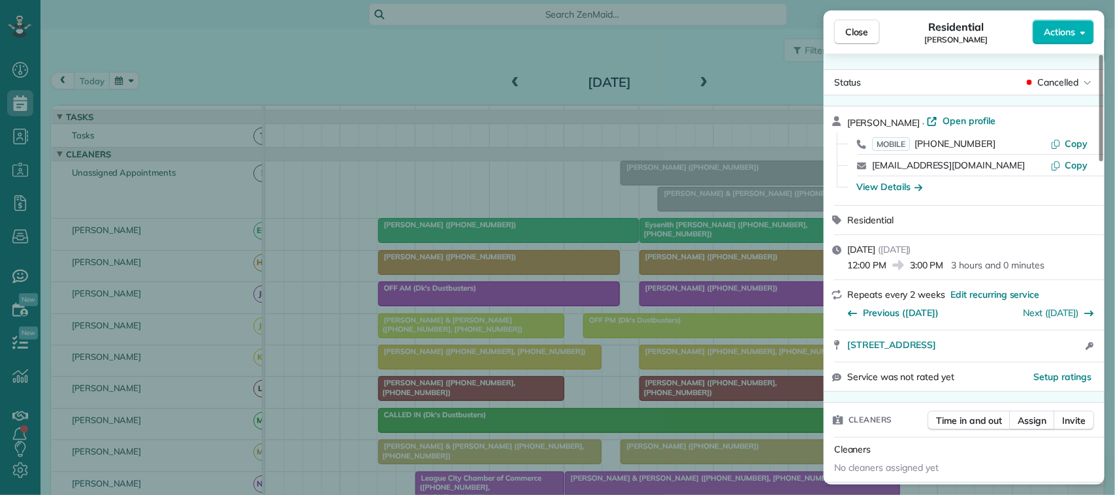
click at [287, 82] on div "Close Residential Jamie Vaughn Actions Status Cancelled Jamie Vaughn · Open pro…" at bounding box center [557, 247] width 1115 height 495
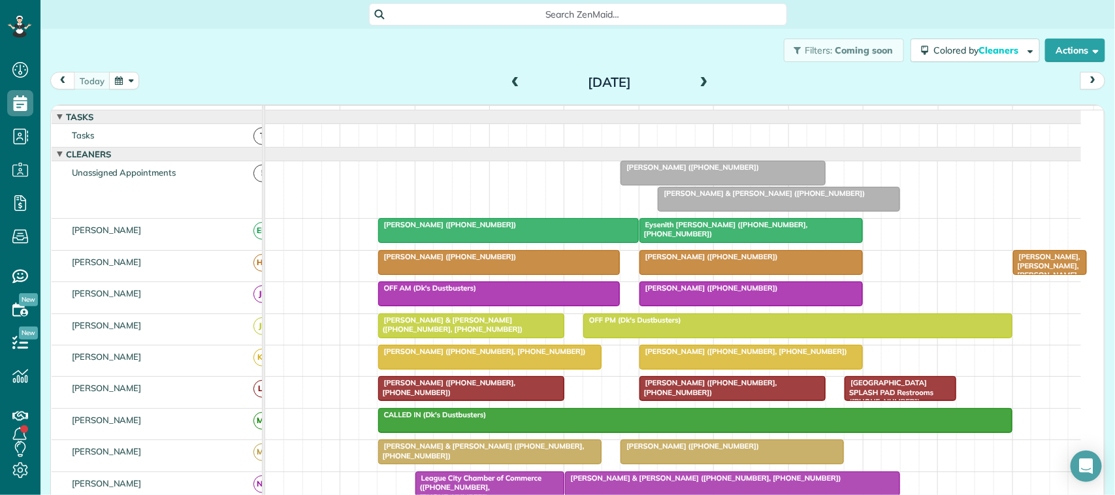
click at [704, 83] on div "[DATE]" at bounding box center [609, 82] width 209 height 21
click at [703, 88] on span at bounding box center [704, 83] width 14 height 12
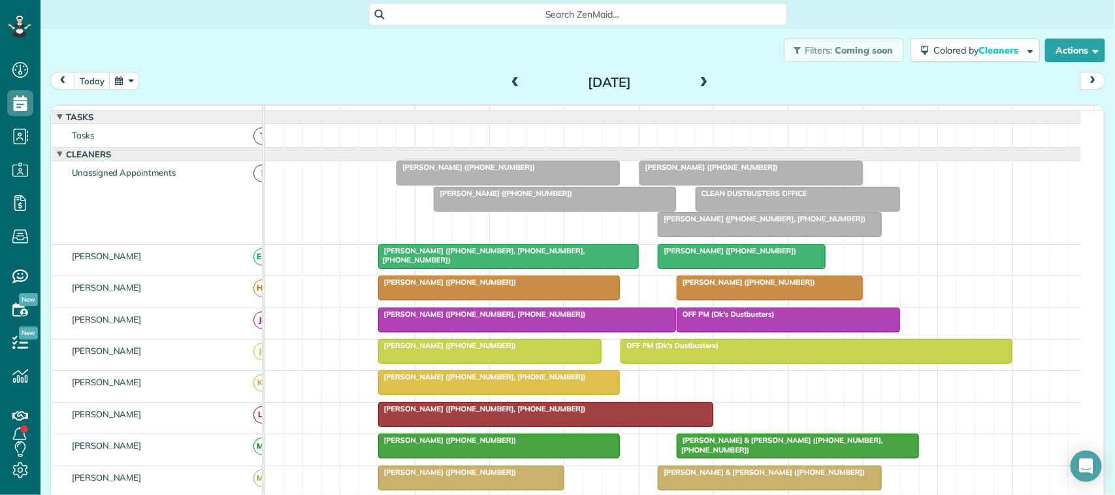
click at [468, 76] on div "today Wednesday Sep 3, 2025" at bounding box center [577, 84] width 1055 height 24
click at [551, 172] on div "[PERSON_NAME] ([PHONE_NUMBER])" at bounding box center [508, 167] width 216 height 9
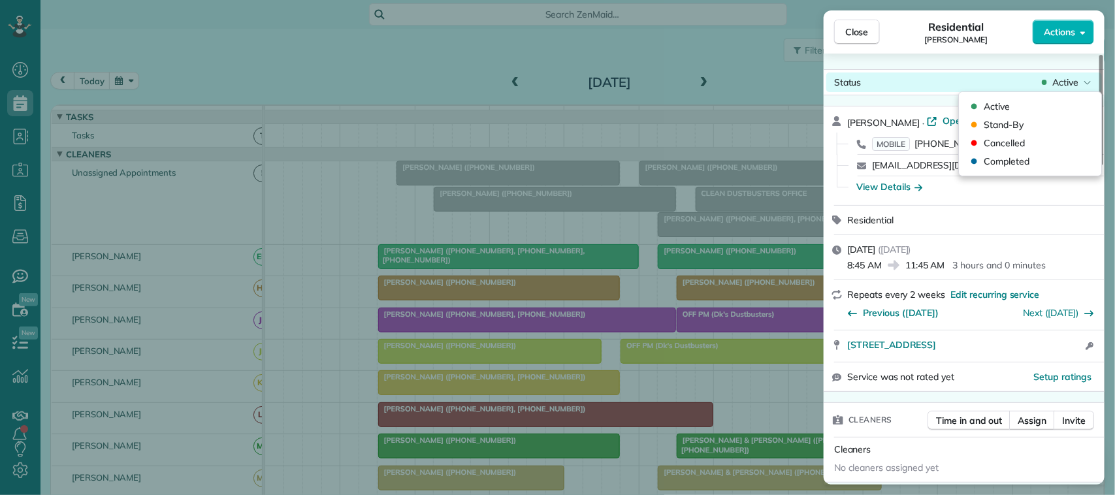
click at [1070, 82] on span "Active" at bounding box center [1065, 82] width 26 height 13
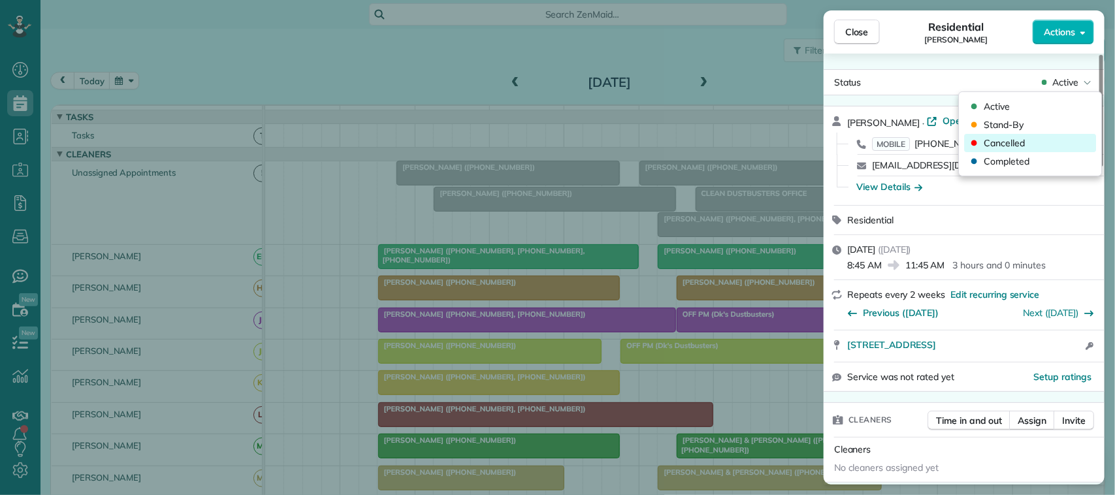
click at [1052, 138] on div "Cancelled" at bounding box center [1031, 143] width 132 height 18
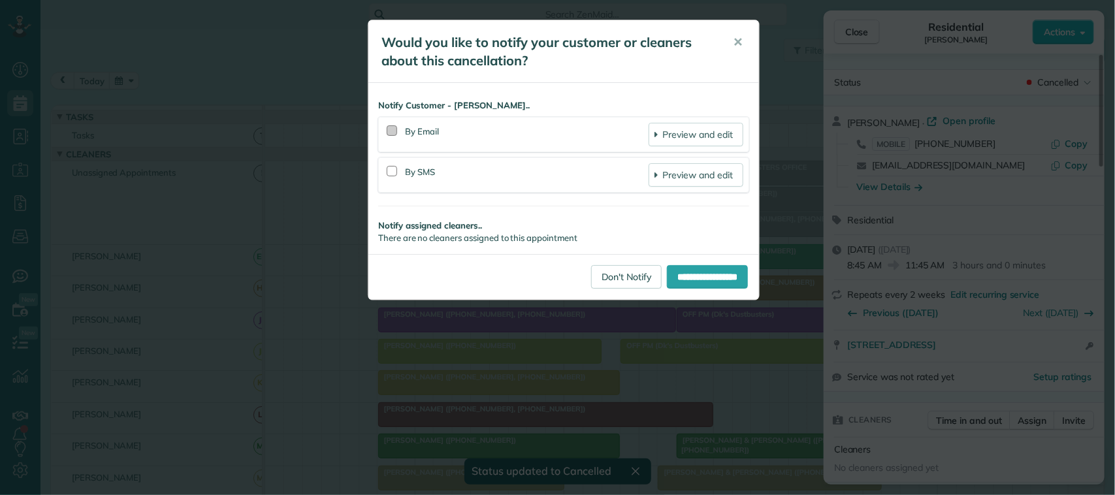
click at [389, 132] on div at bounding box center [392, 130] width 10 height 10
click at [717, 282] on input "**********" at bounding box center [707, 277] width 81 height 24
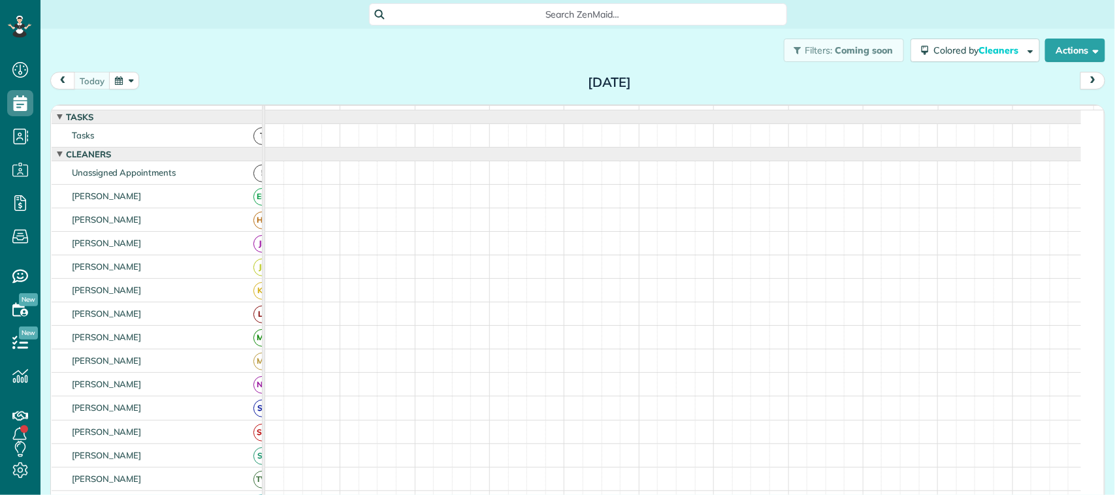
scroll to position [5, 5]
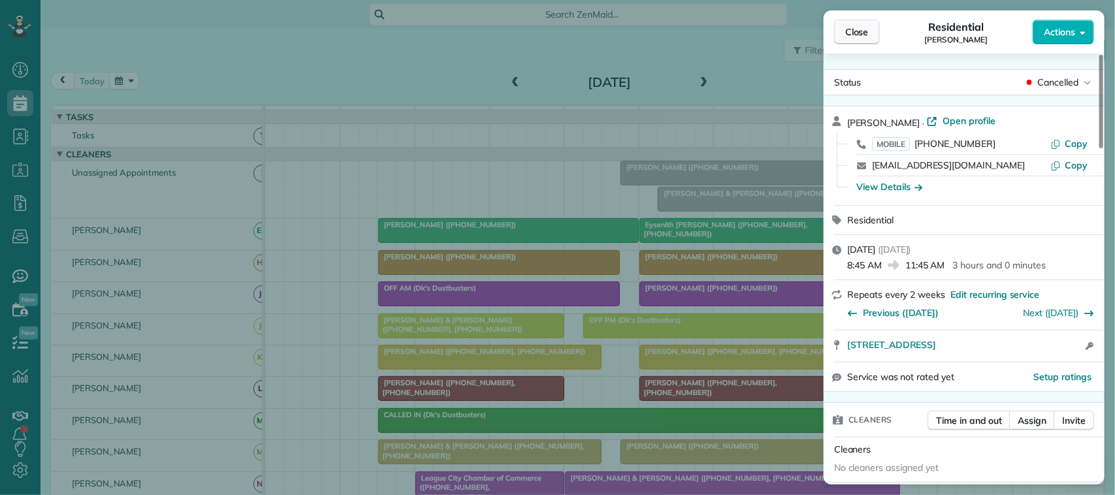
click at [851, 36] on span "Close" at bounding box center [857, 31] width 24 height 13
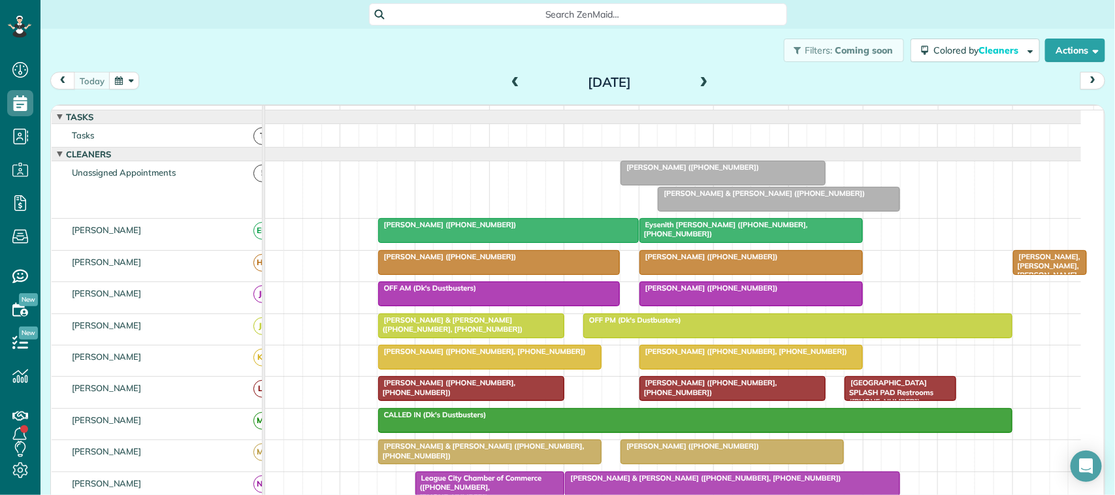
click at [707, 86] on div "[DATE]" at bounding box center [609, 82] width 209 height 21
click at [702, 84] on span at bounding box center [704, 83] width 14 height 12
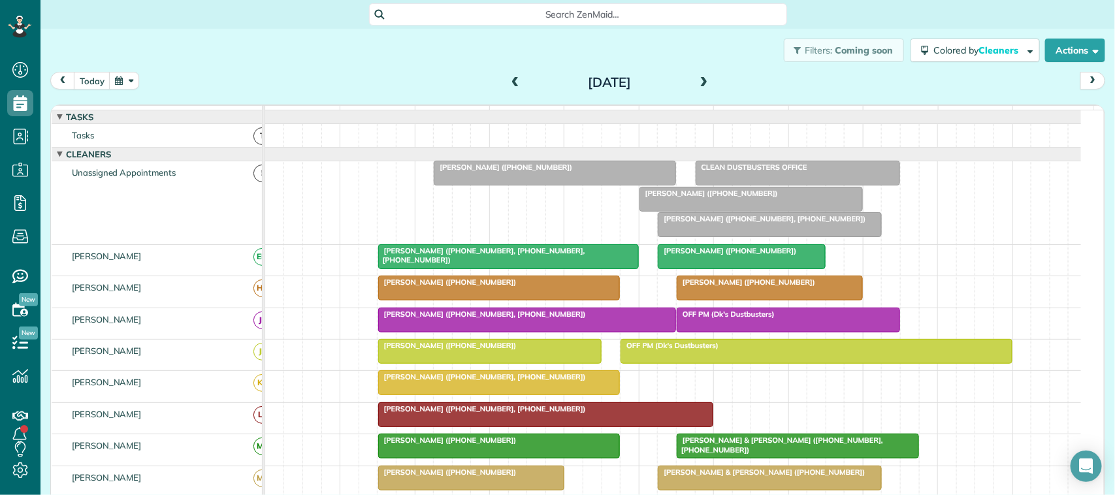
click at [605, 172] on div "[PERSON_NAME] ([PHONE_NUMBER])" at bounding box center [555, 167] width 234 height 9
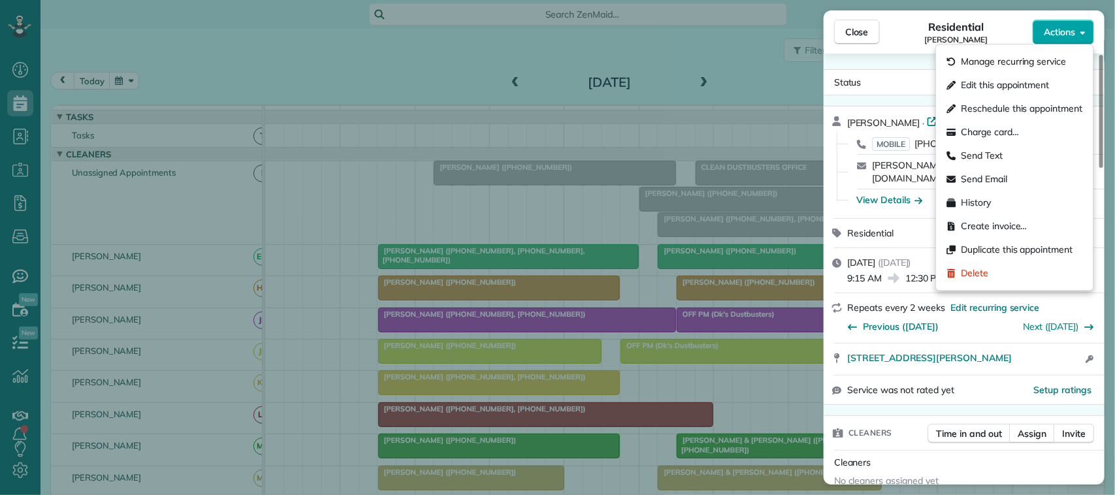
click at [1048, 35] on span "Actions" at bounding box center [1059, 31] width 31 height 13
click at [903, 65] on div "Status Active Kathy Childress · Open profile MOBILE (281) 384-1204 Copy kathy-c…" at bounding box center [964, 269] width 281 height 431
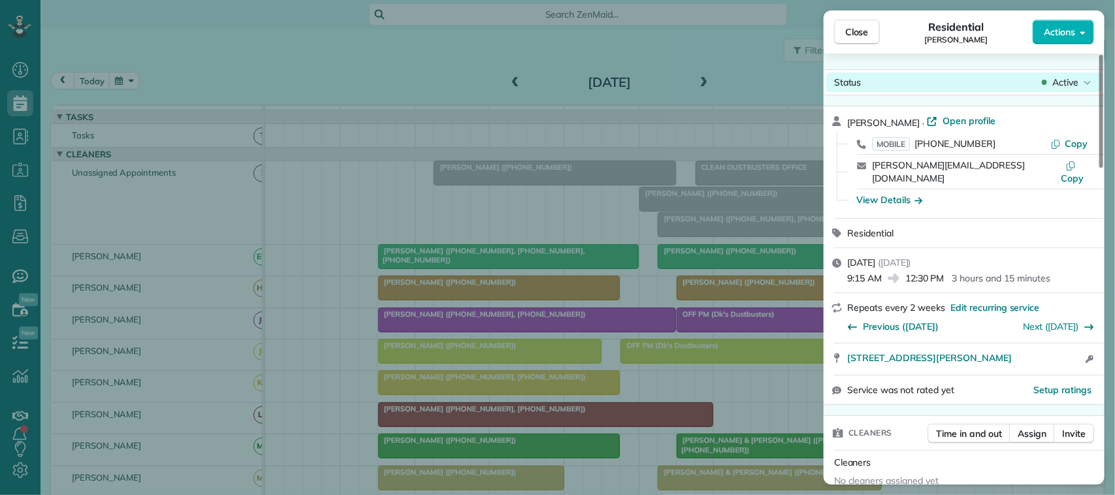
click at [1070, 86] on span "Active" at bounding box center [1065, 82] width 26 height 13
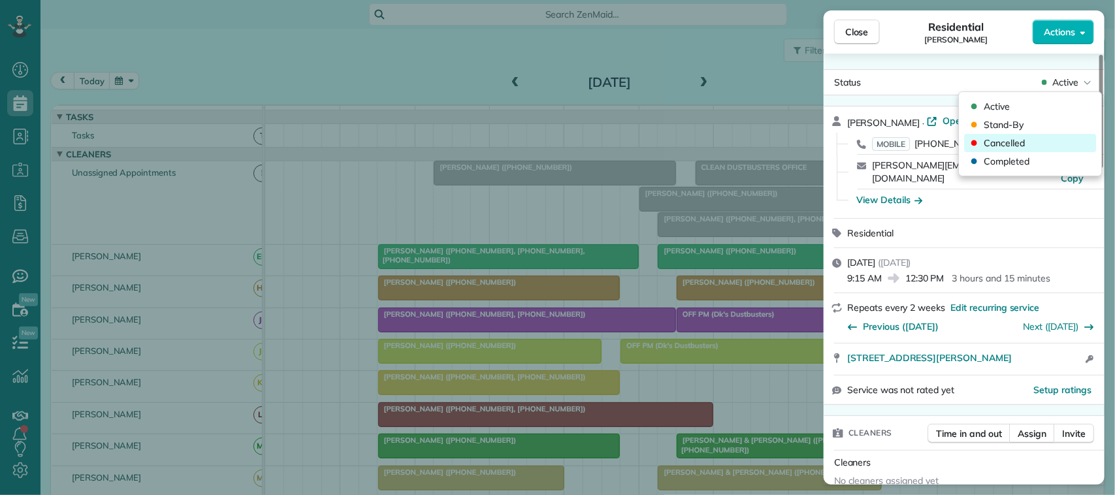
click at [1031, 137] on div "Cancelled" at bounding box center [1031, 143] width 132 height 18
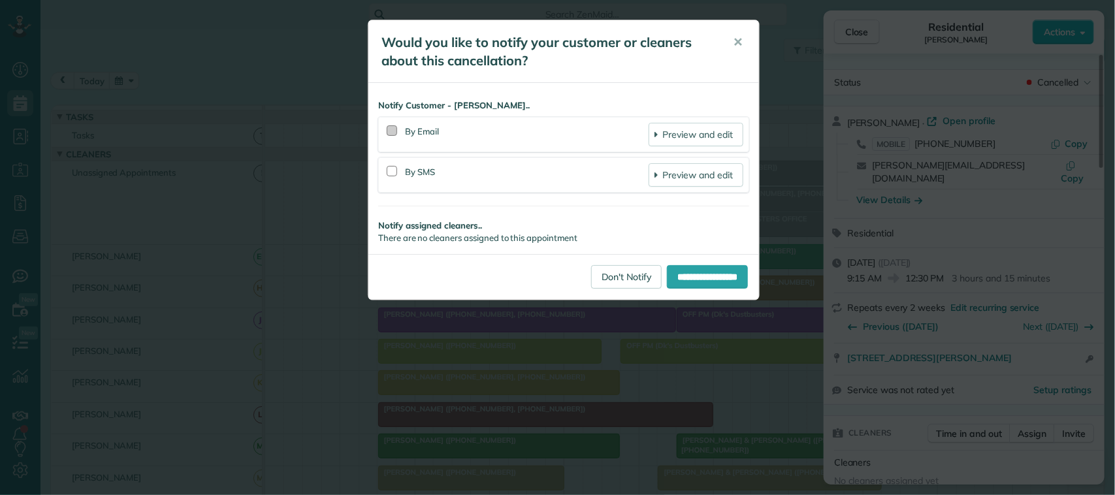
click at [390, 135] on div at bounding box center [392, 130] width 10 height 10
click at [681, 269] on input "**********" at bounding box center [707, 277] width 81 height 24
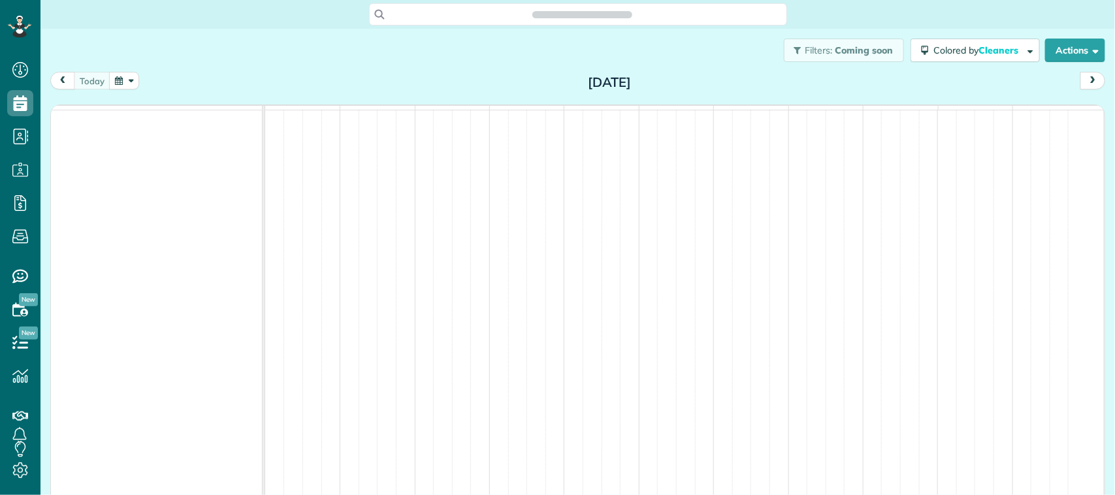
scroll to position [5, 5]
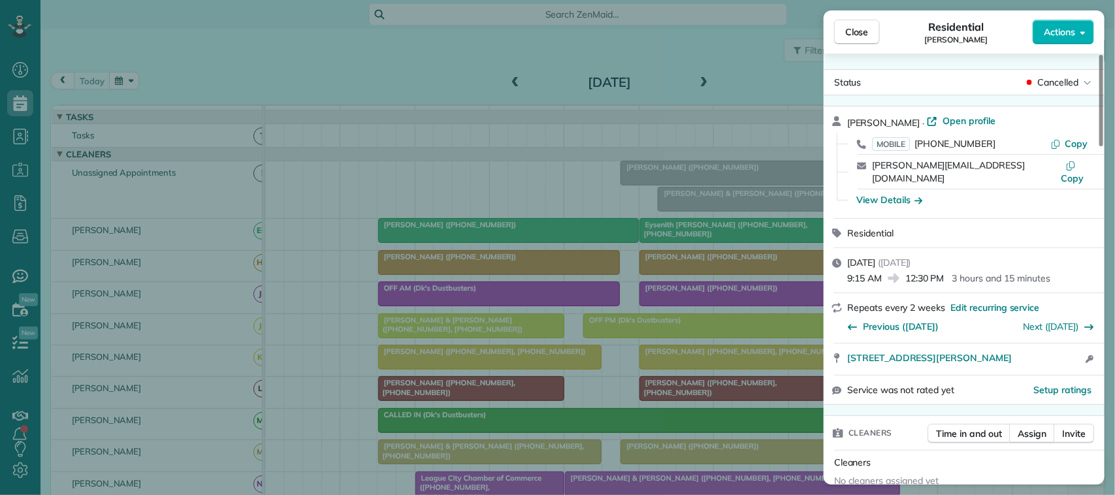
click at [859, 28] on span "Close" at bounding box center [857, 31] width 24 height 13
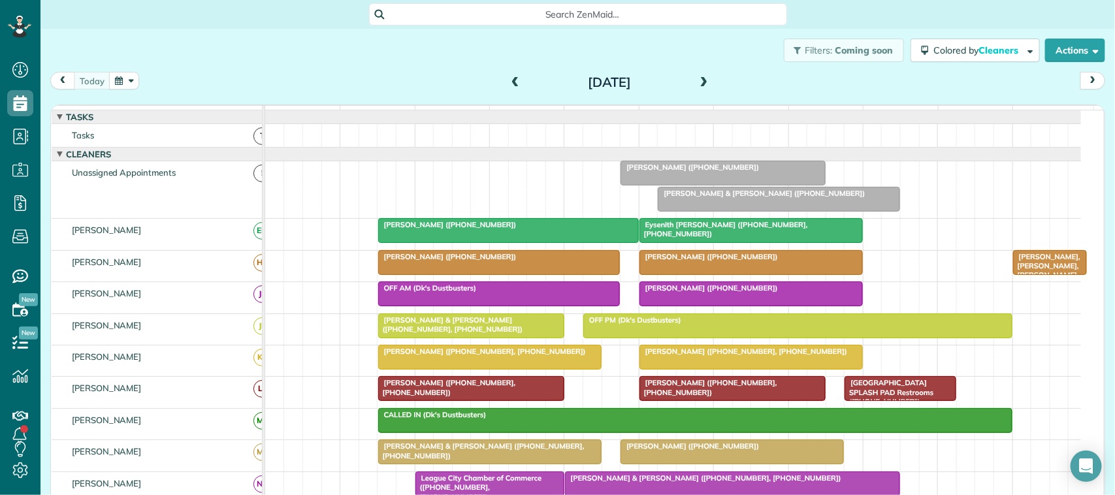
click at [129, 80] on button "button" at bounding box center [124, 81] width 30 height 18
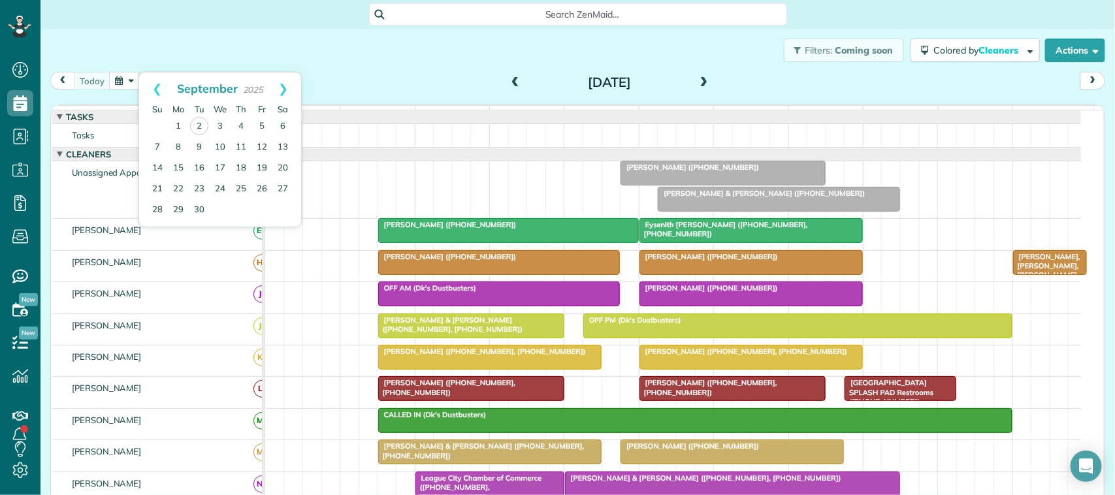
click at [397, 72] on div "[DATE] [DATE]" at bounding box center [577, 84] width 1055 height 24
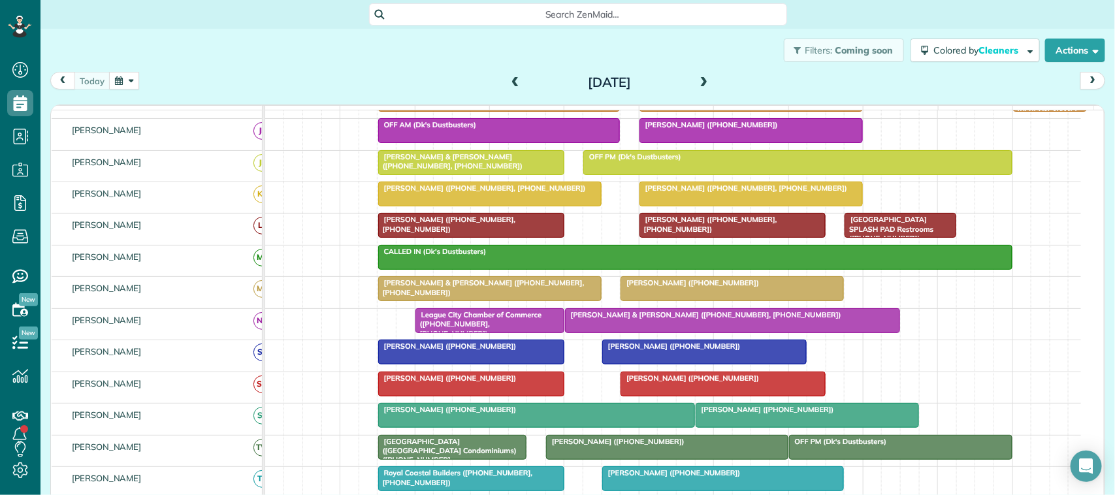
scroll to position [245, 0]
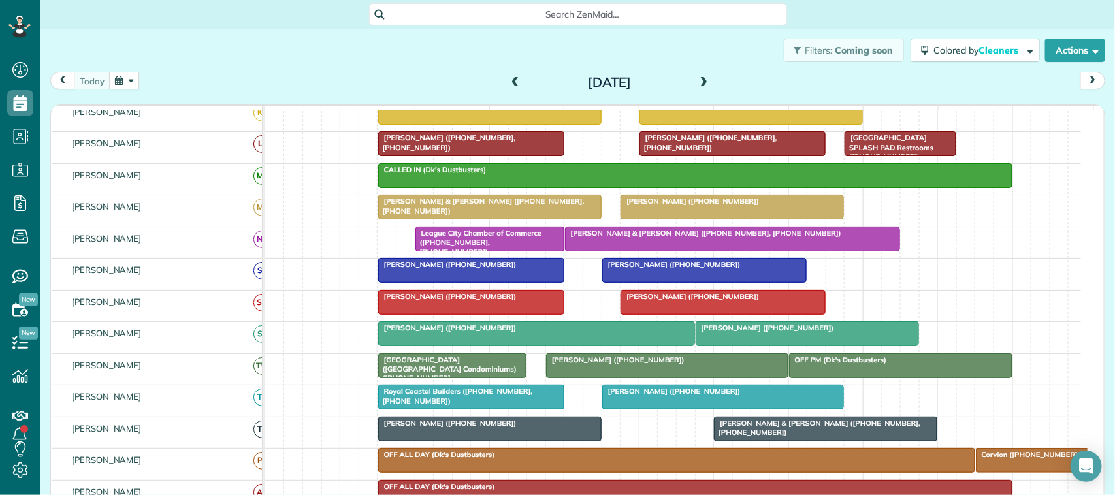
drag, startPoint x: 681, startPoint y: 89, endPoint x: 690, endPoint y: 88, distance: 8.6
click at [683, 89] on div "[DATE]" at bounding box center [609, 82] width 209 height 21
drag, startPoint x: 694, startPoint y: 80, endPoint x: 686, endPoint y: 97, distance: 18.1
click at [697, 80] on span at bounding box center [704, 83] width 14 height 12
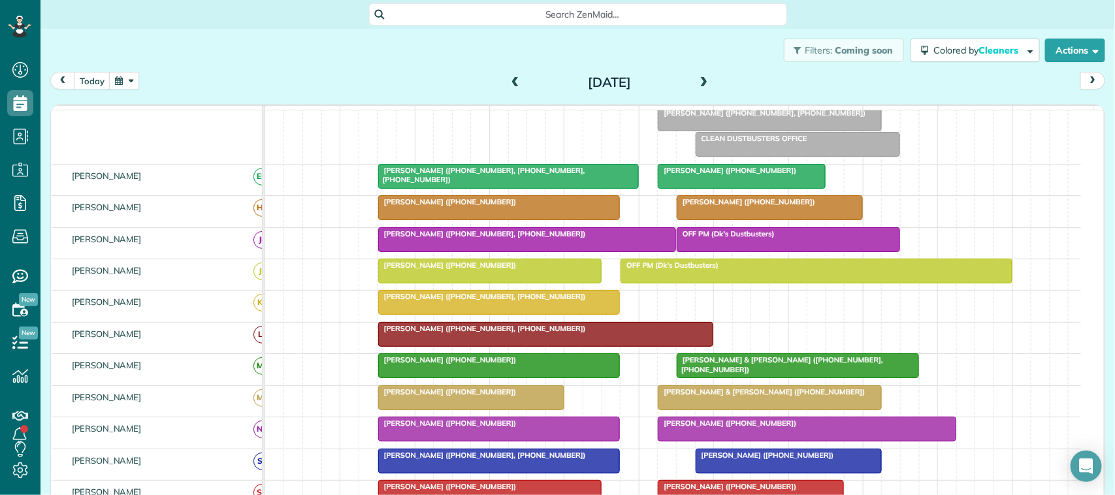
scroll to position [82, 0]
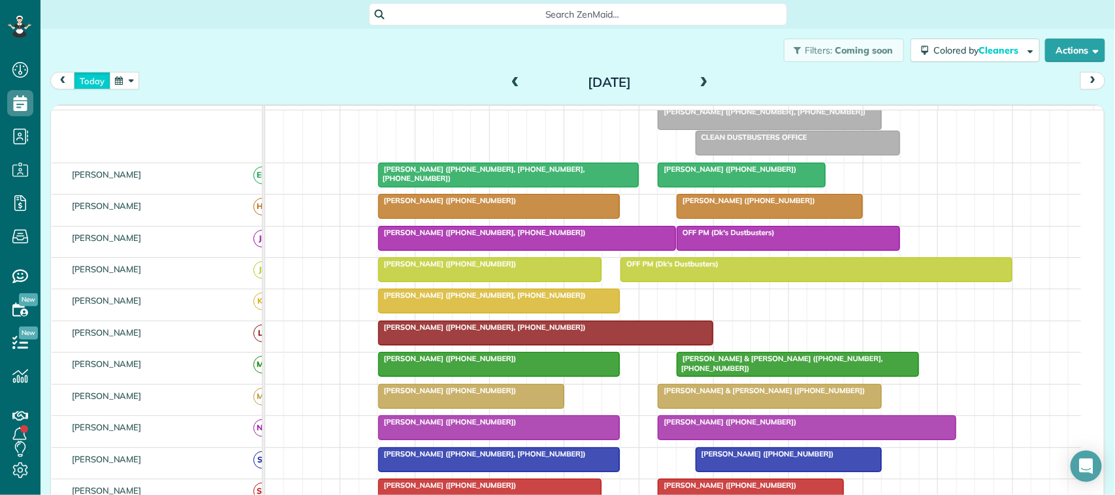
click at [86, 76] on button "today" at bounding box center [92, 81] width 37 height 18
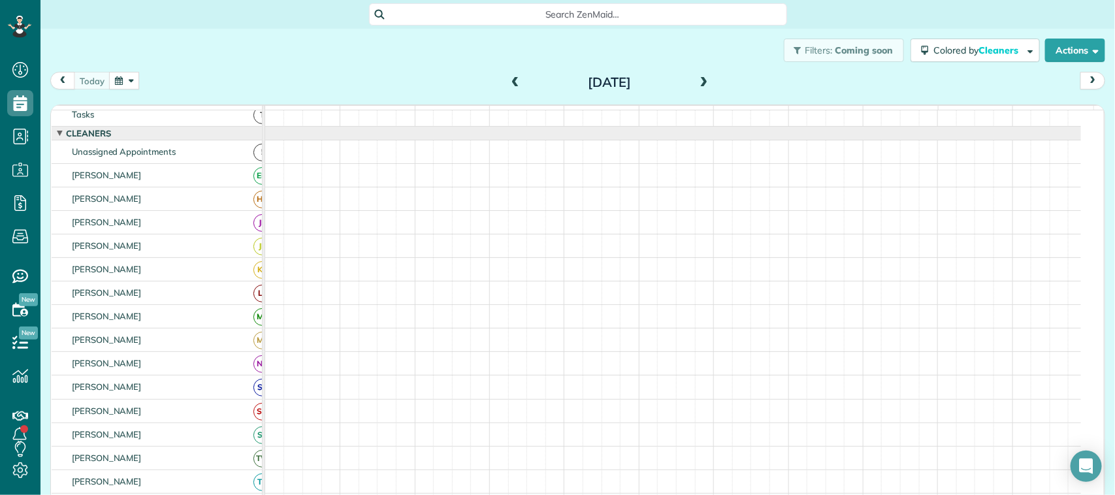
scroll to position [0, 0]
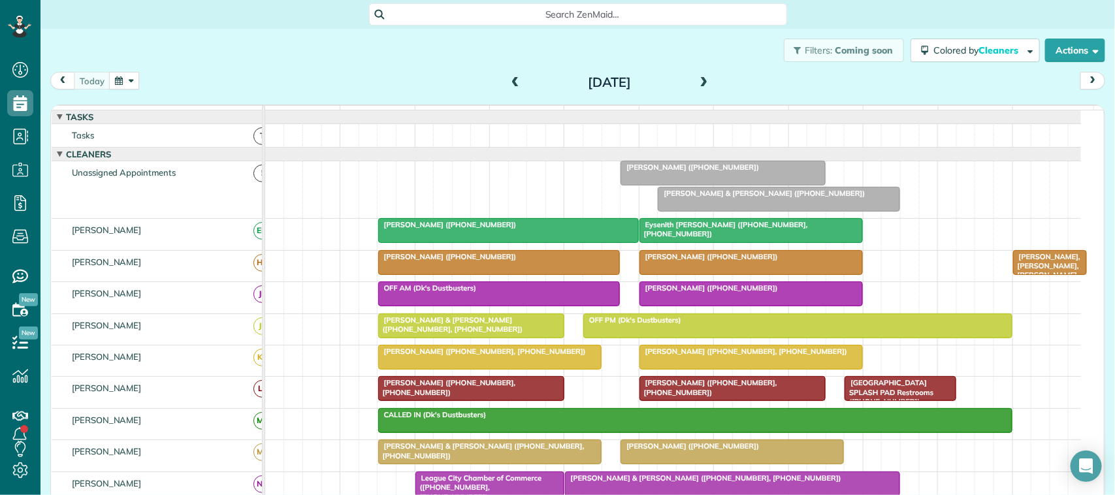
click at [709, 211] on div at bounding box center [778, 199] width 241 height 24
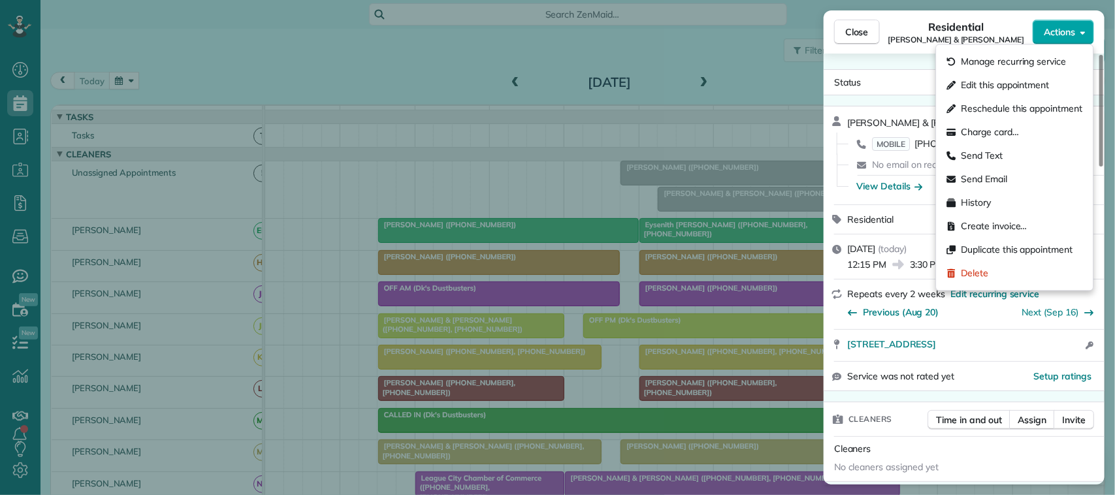
click at [1054, 37] on span "Actions" at bounding box center [1059, 31] width 31 height 13
click at [1040, 86] on span "Edit this appointment" at bounding box center [1006, 85] width 88 height 13
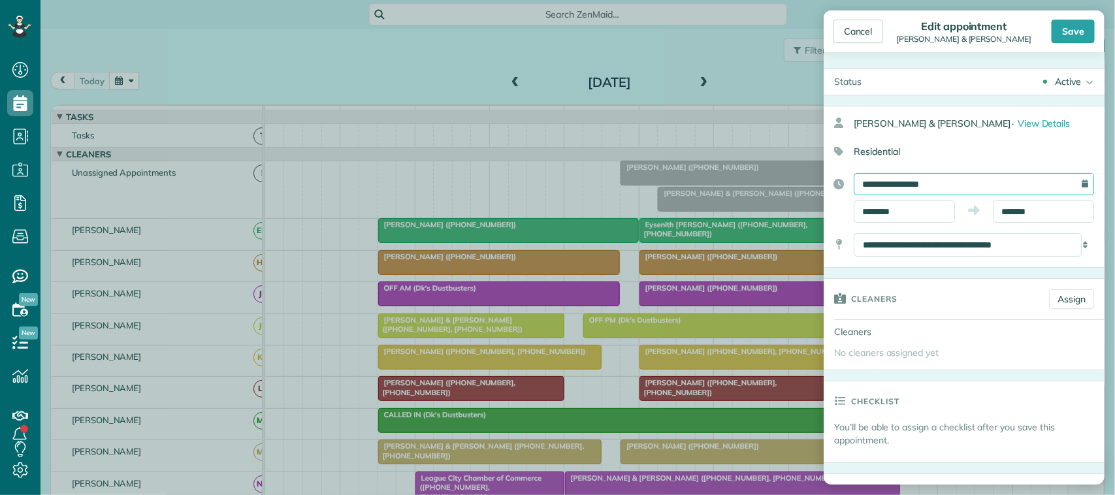
click at [951, 191] on input "**********" at bounding box center [974, 184] width 240 height 22
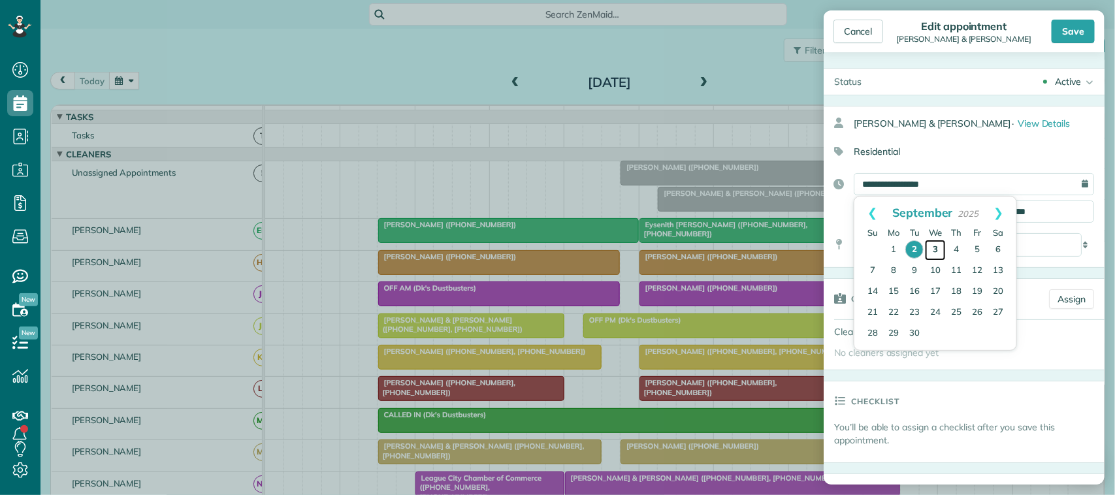
click at [941, 249] on link "3" at bounding box center [935, 250] width 21 height 21
type input "**********"
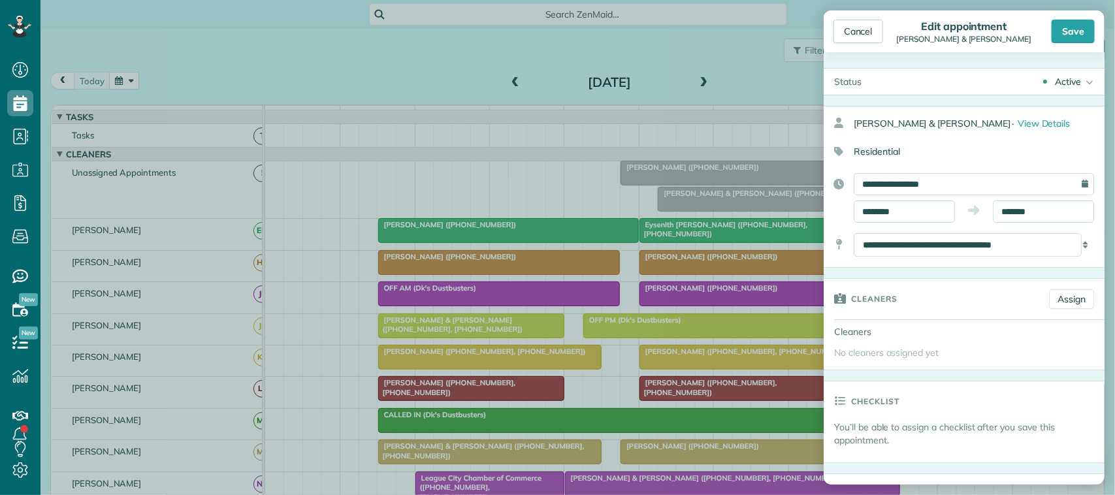
click at [1071, 17] on div "Cancel Edit appointment [PERSON_NAME] & [PERSON_NAME] Save" at bounding box center [964, 31] width 281 height 42
click at [1058, 31] on div "Save" at bounding box center [1073, 32] width 43 height 24
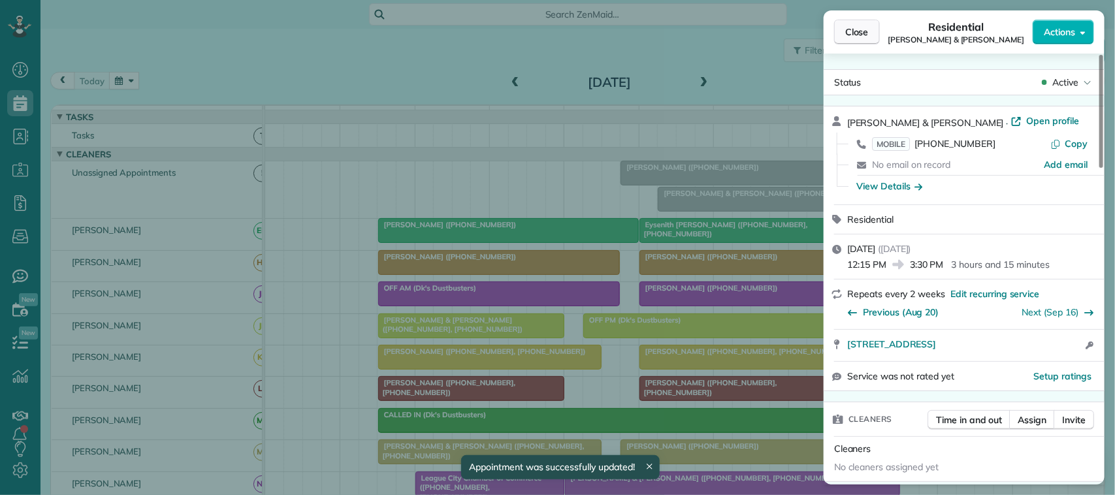
click at [864, 39] on button "Close" at bounding box center [857, 32] width 46 height 25
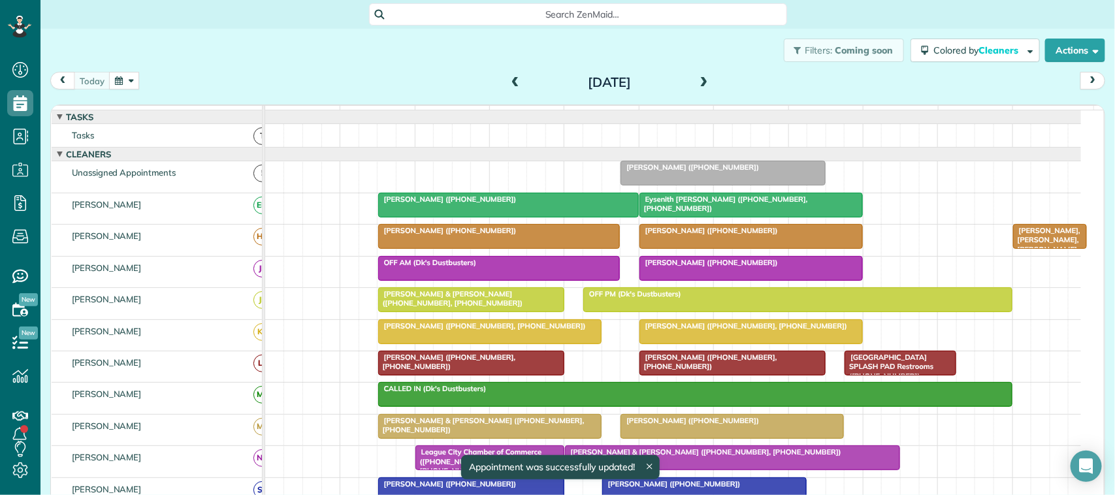
click at [709, 76] on div "[DATE] [DATE]" at bounding box center [577, 84] width 1055 height 24
click at [699, 80] on span at bounding box center [704, 83] width 14 height 12
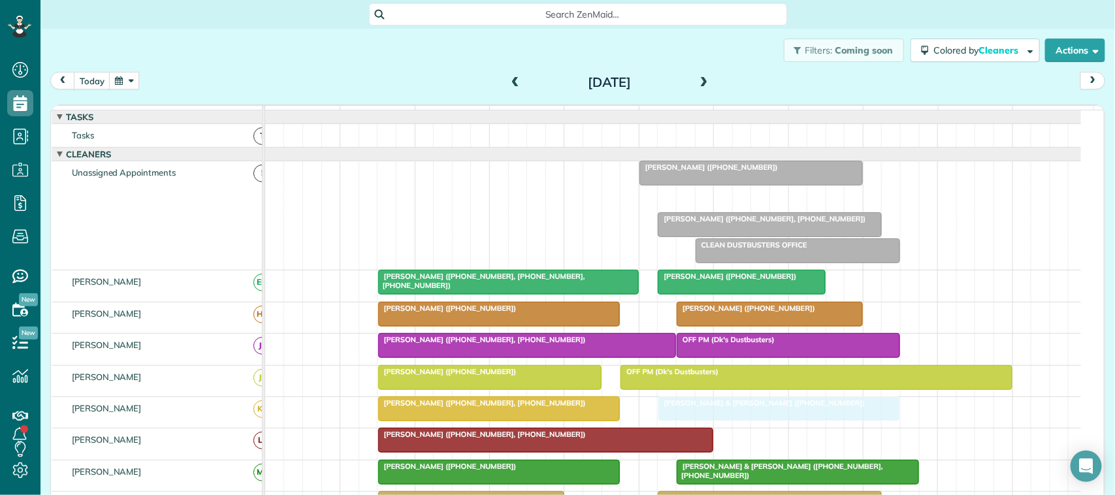
drag, startPoint x: 696, startPoint y: 207, endPoint x: 694, endPoint y: 407, distance: 199.9
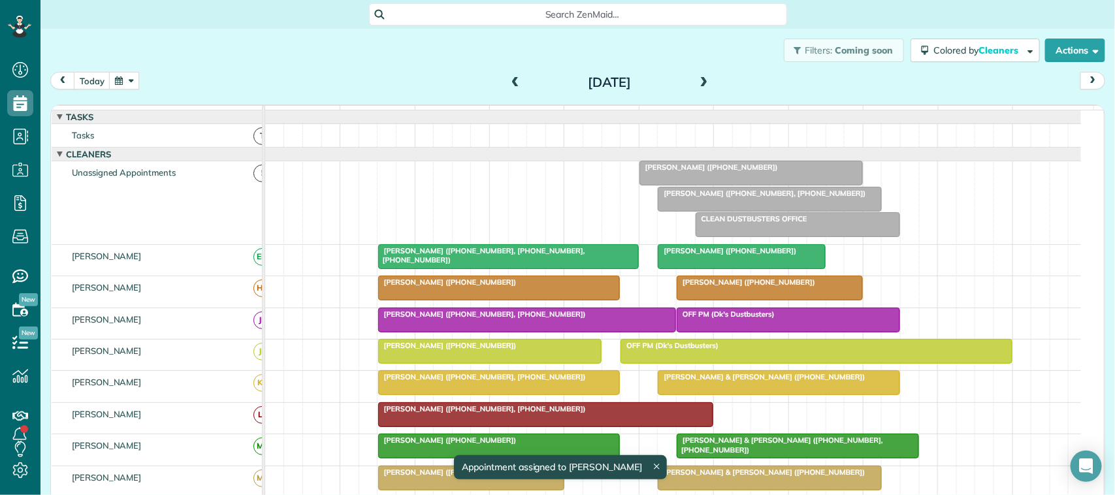
click at [726, 381] on span "[PERSON_NAME] & [PERSON_NAME] ([PHONE_NUMBER])" at bounding box center [761, 376] width 208 height 9
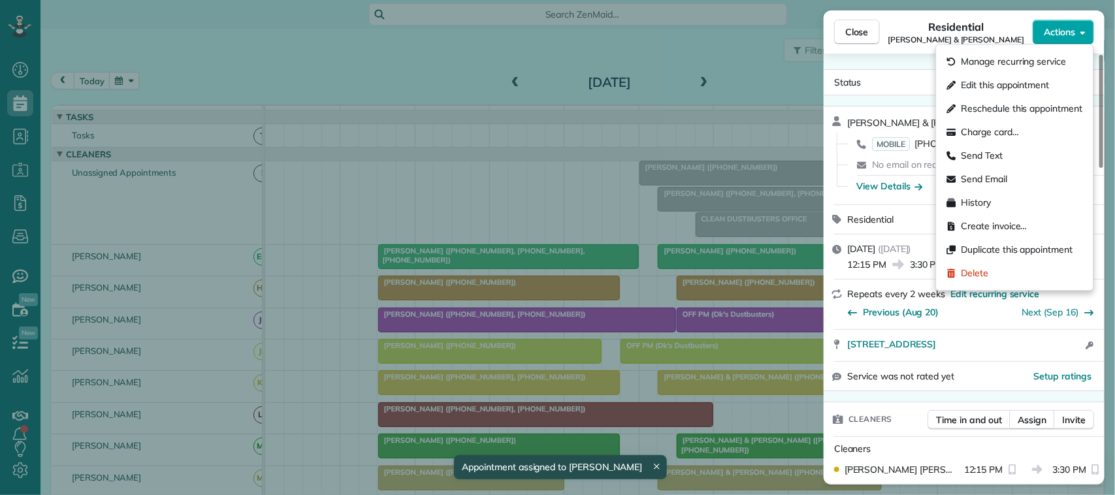
click at [1053, 37] on span "Actions" at bounding box center [1059, 31] width 31 height 13
click at [1017, 158] on div "Send Text" at bounding box center [1015, 156] width 146 height 24
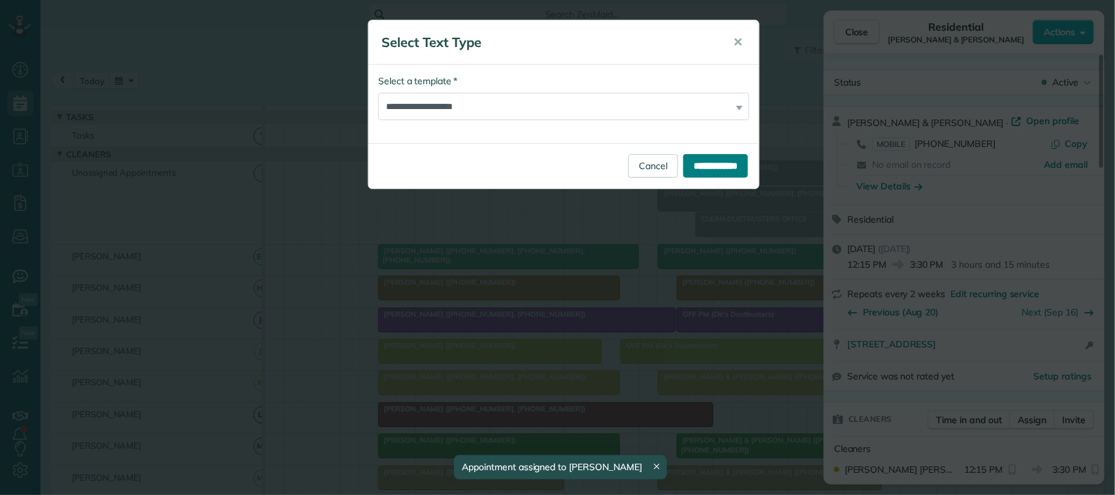
click at [700, 174] on input "**********" at bounding box center [715, 166] width 65 height 24
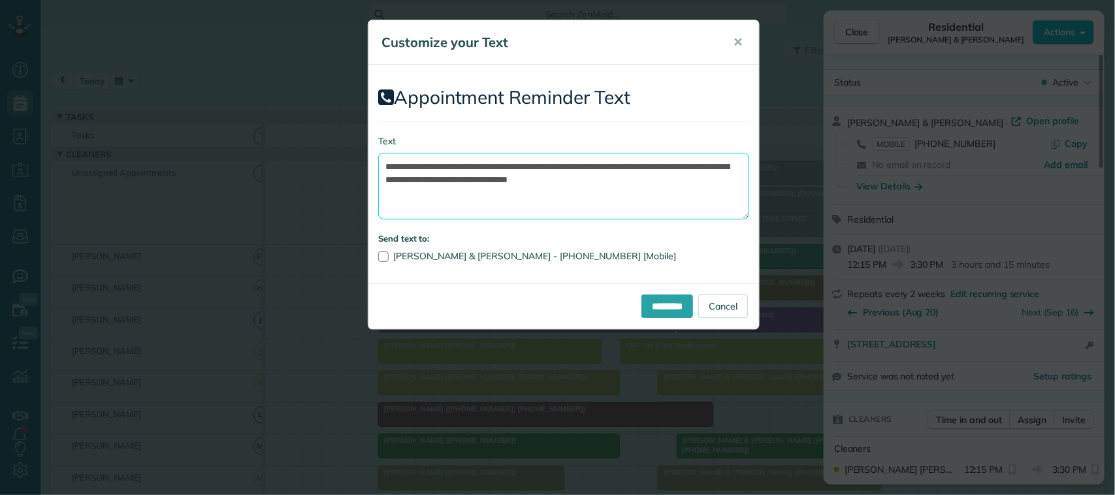
click at [681, 169] on textarea "**********" at bounding box center [563, 186] width 371 height 67
click at [668, 163] on textarea "**********" at bounding box center [563, 186] width 371 height 67
type textarea "**********"
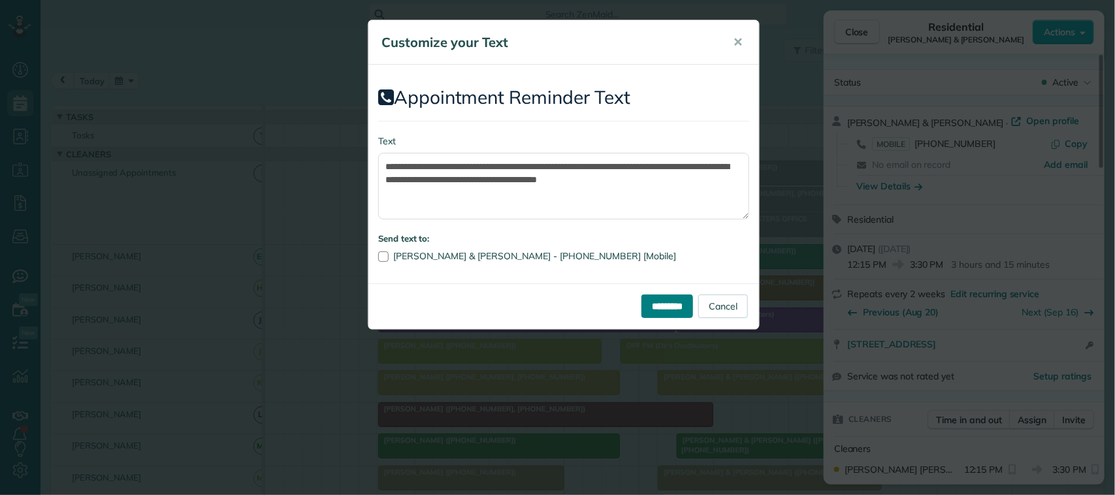
click at [664, 310] on input "*********" at bounding box center [667, 307] width 52 height 24
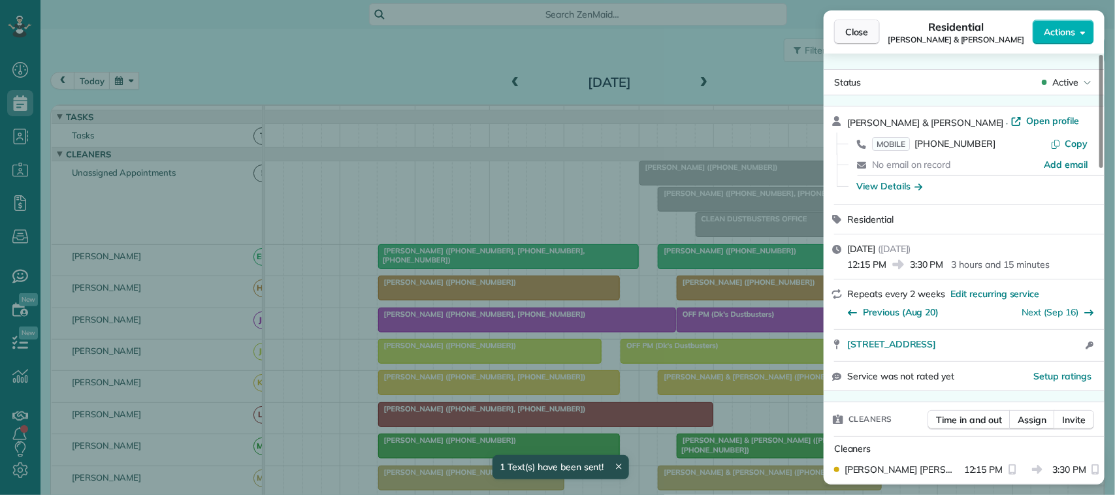
click at [858, 36] on span "Close" at bounding box center [857, 31] width 24 height 13
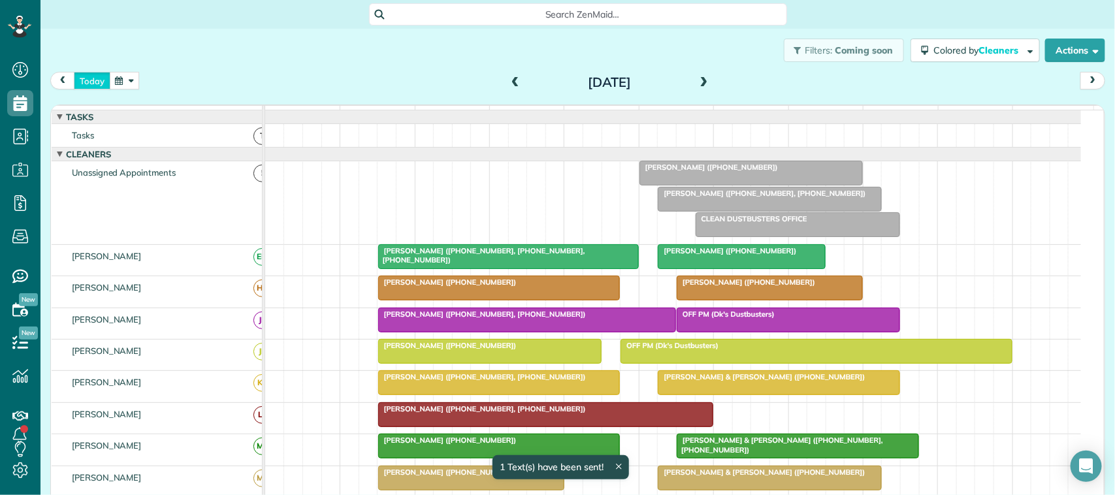
click at [100, 83] on button "today" at bounding box center [92, 81] width 37 height 18
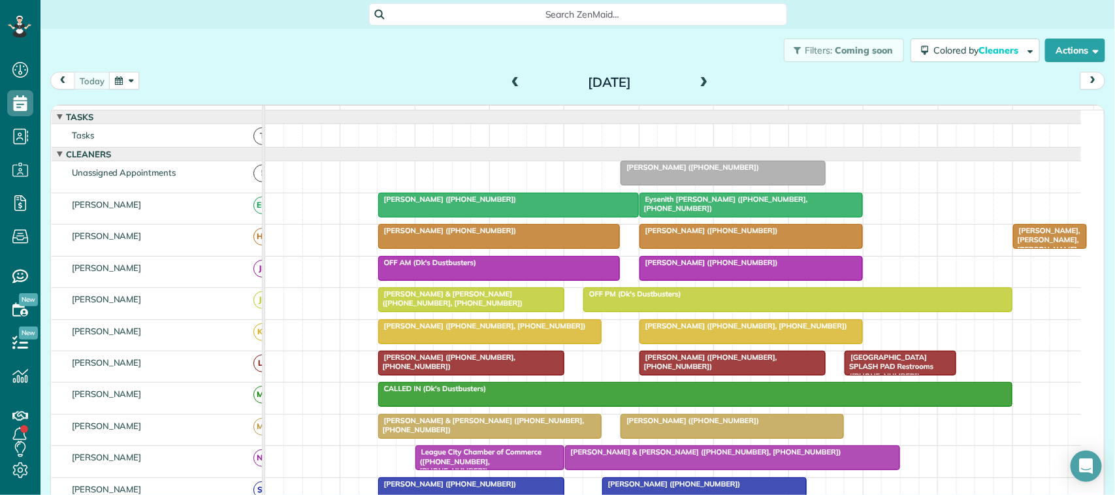
drag, startPoint x: 232, startPoint y: 71, endPoint x: 238, endPoint y: 66, distance: 8.0
click at [233, 72] on div "[DATE] [DATE]" at bounding box center [577, 84] width 1055 height 24
click at [125, 91] on div "[DATE] [DATE]" at bounding box center [577, 84] width 1055 height 24
click at [132, 80] on button "button" at bounding box center [124, 81] width 30 height 18
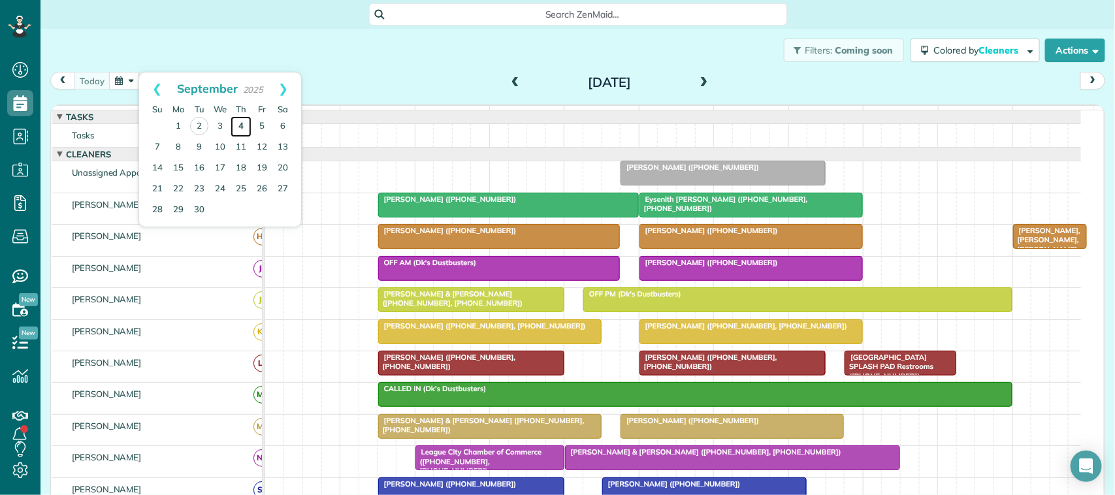
click at [239, 131] on link "4" at bounding box center [241, 126] width 21 height 21
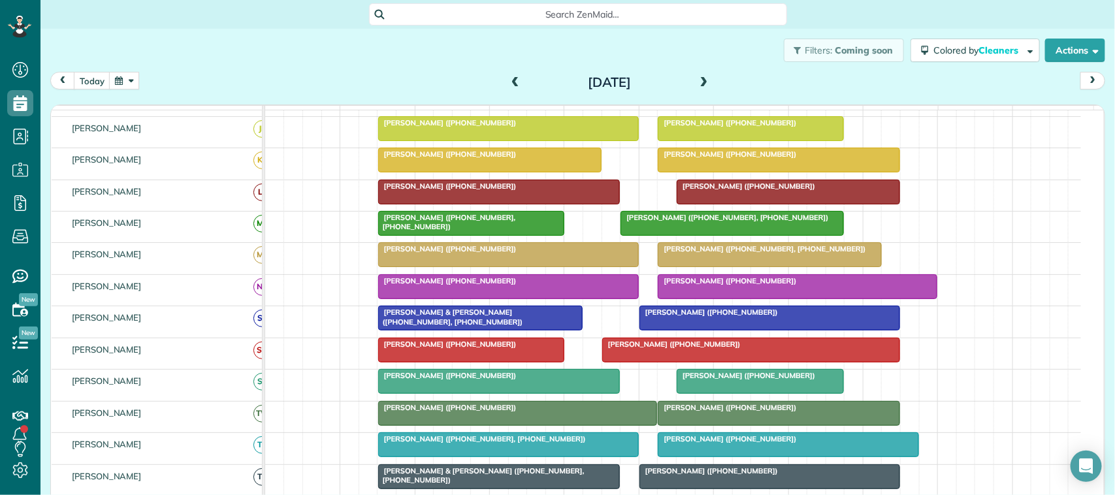
scroll to position [245, 0]
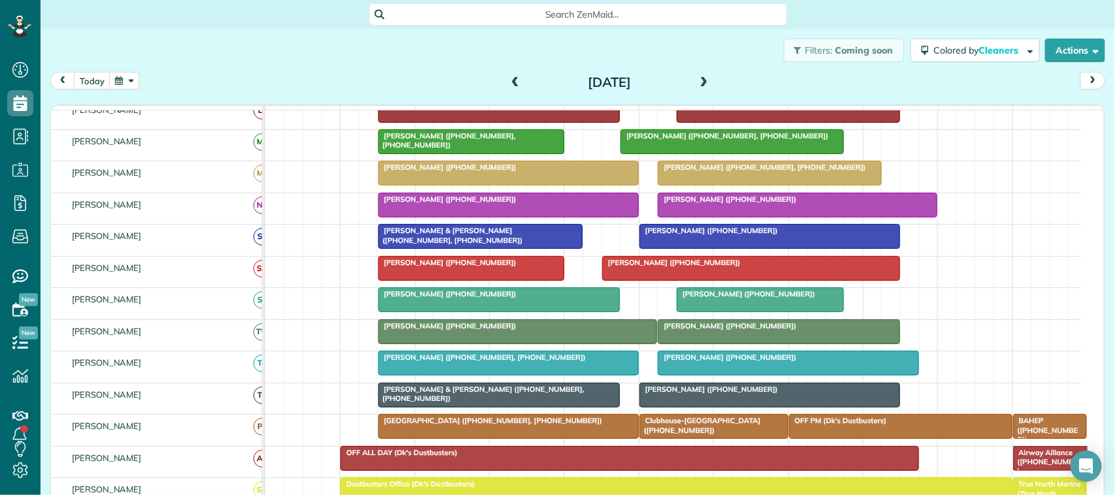
click at [707, 407] on div at bounding box center [769, 395] width 259 height 24
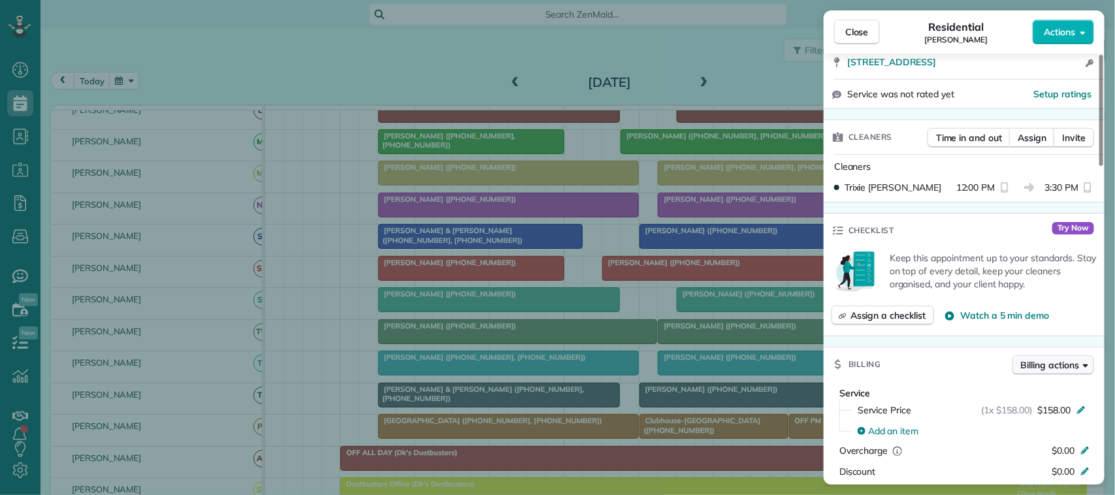
scroll to position [332, 0]
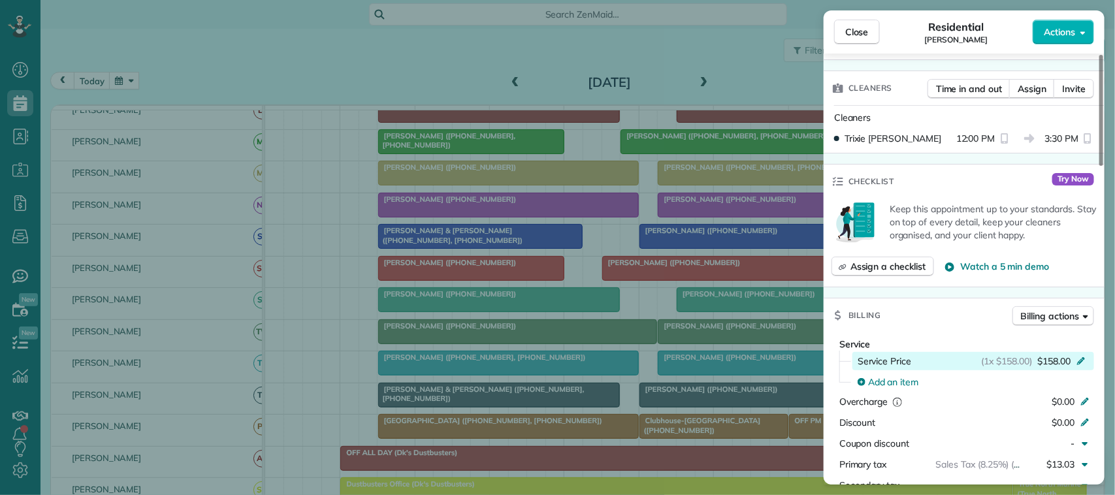
click at [1066, 367] on span "$158.00" at bounding box center [1053, 361] width 33 height 13
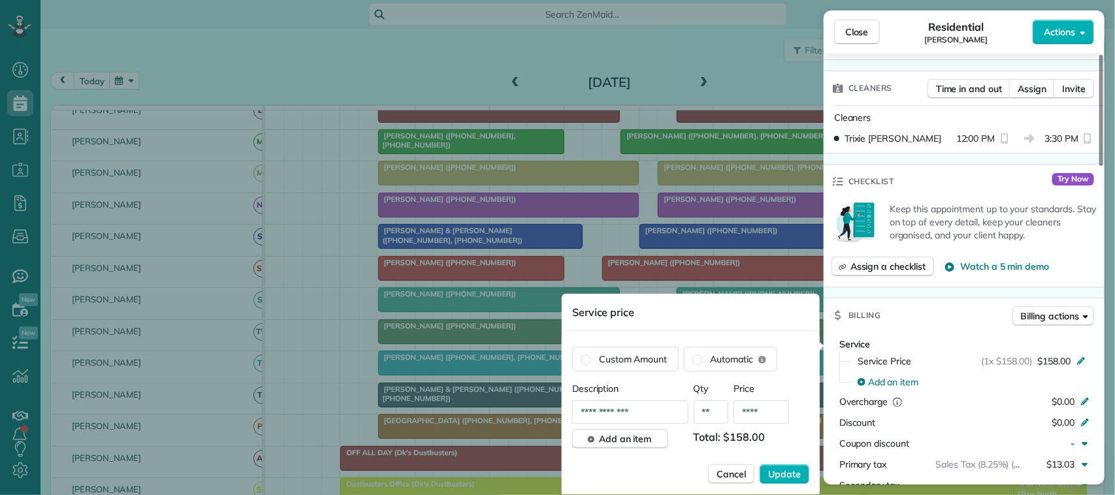
click at [782, 409] on input "****" at bounding box center [762, 412] width 56 height 24
type input "*******"
click at [760, 464] on button "Update" at bounding box center [785, 474] width 50 height 20
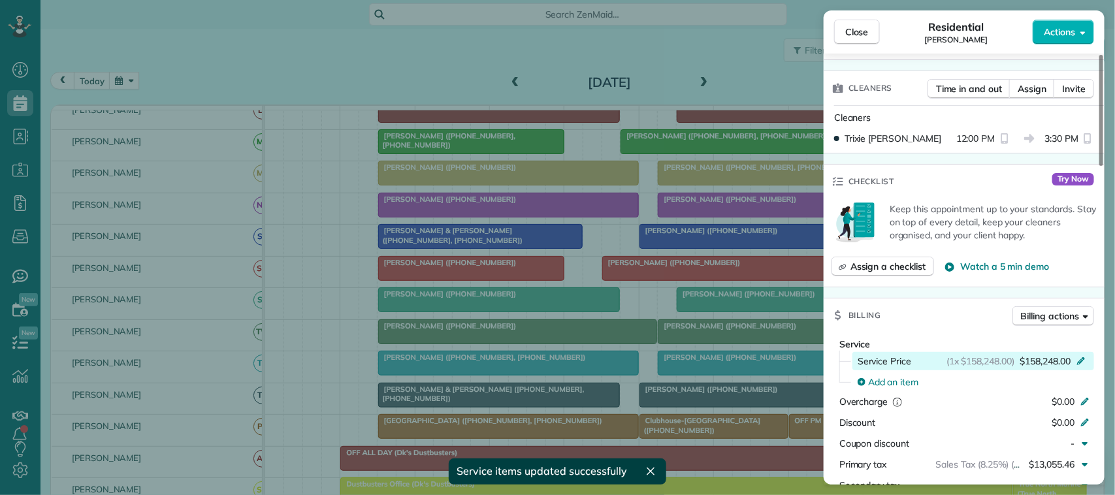
click at [1055, 366] on span "$158,248.00" at bounding box center [1045, 361] width 51 height 13
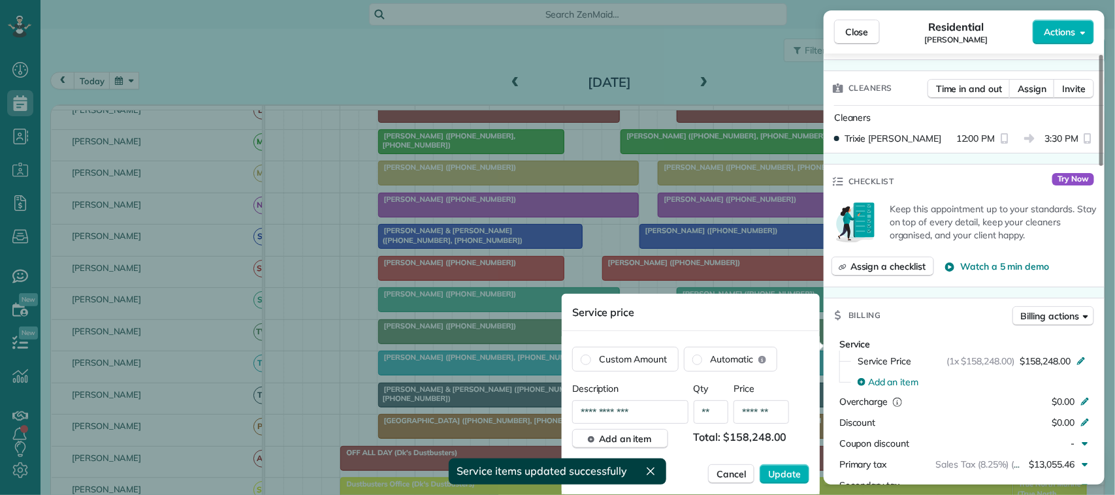
click at [771, 406] on input "*******" at bounding box center [762, 412] width 56 height 24
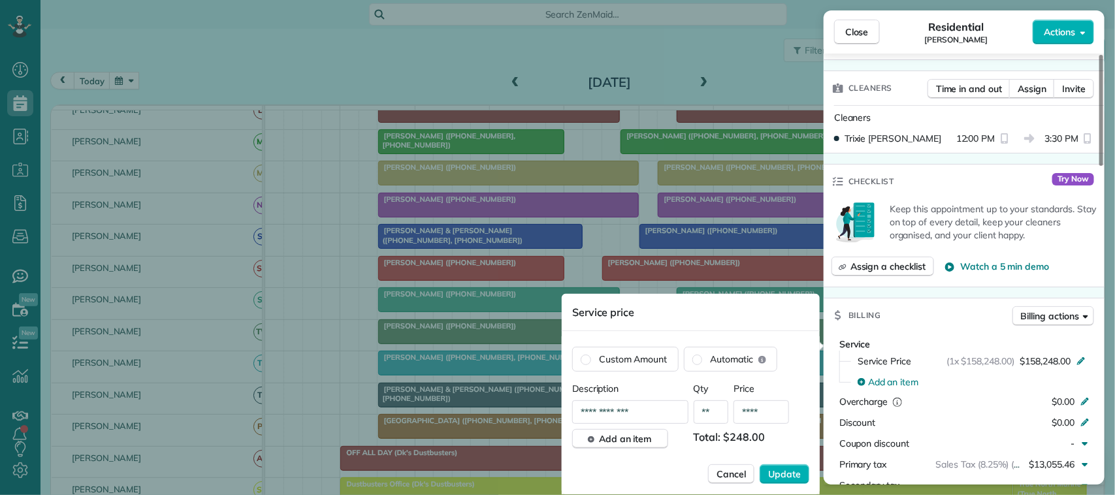
type input "****"
click at [760, 464] on button "Update" at bounding box center [785, 474] width 50 height 20
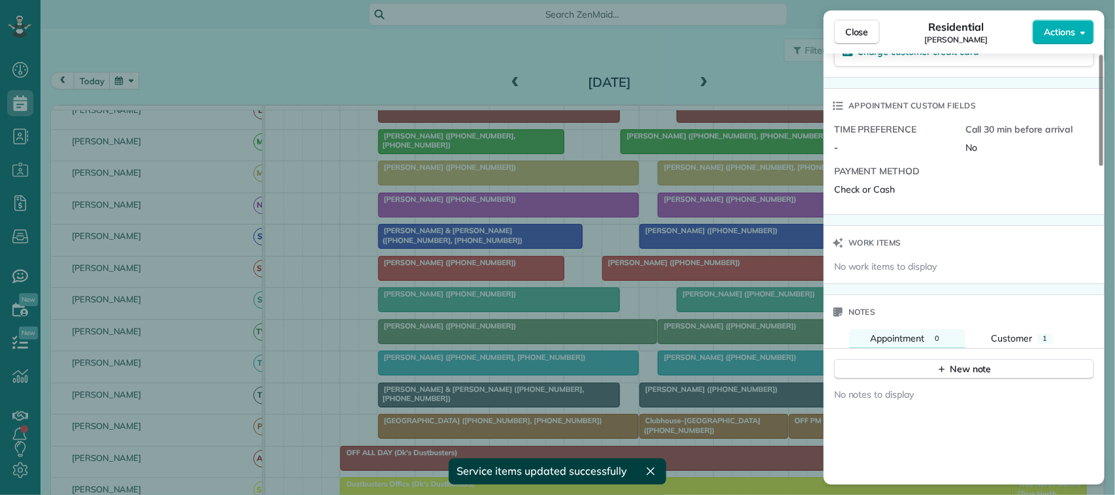
scroll to position [990, 0]
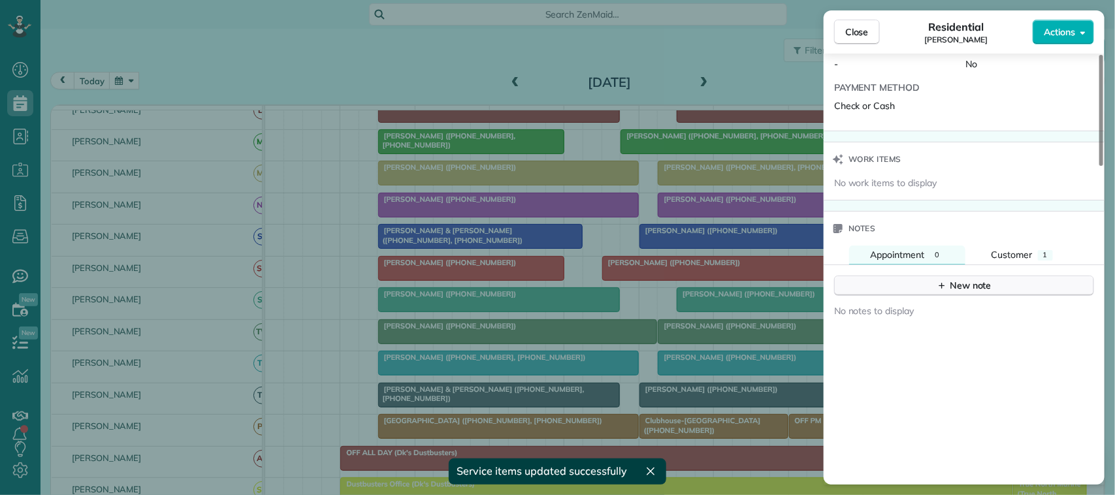
click at [967, 293] on div "New note" at bounding box center [964, 286] width 55 height 14
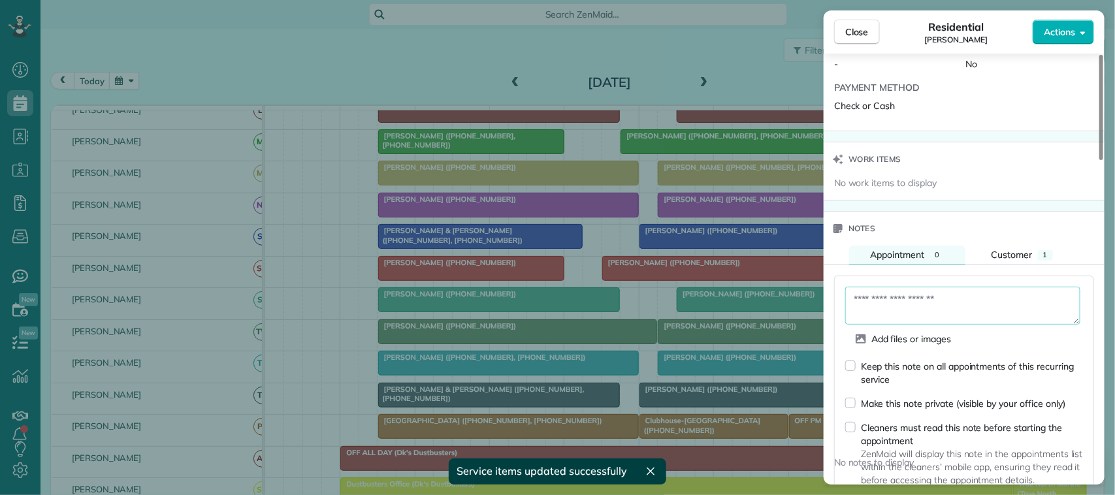
click at [942, 315] on textarea at bounding box center [962, 306] width 235 height 38
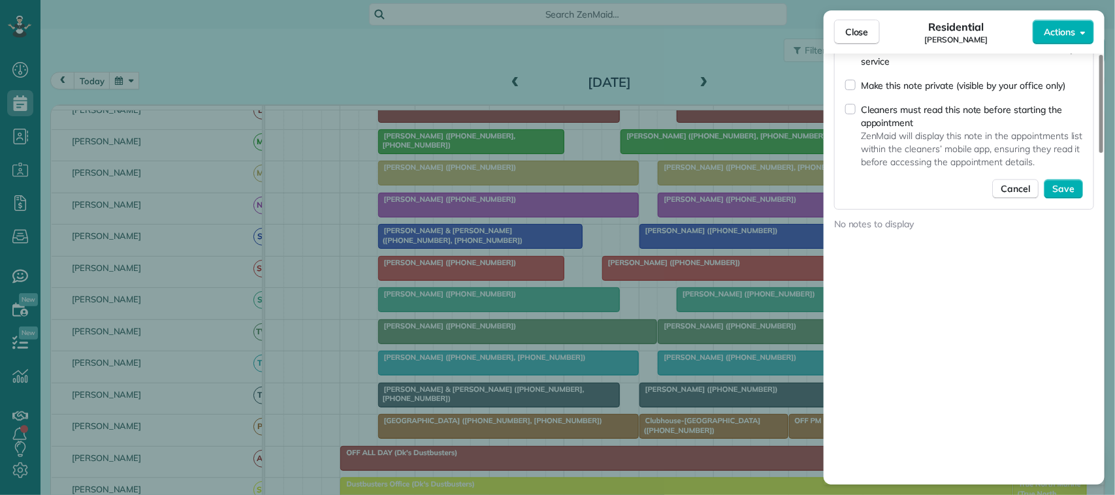
scroll to position [1316, 0]
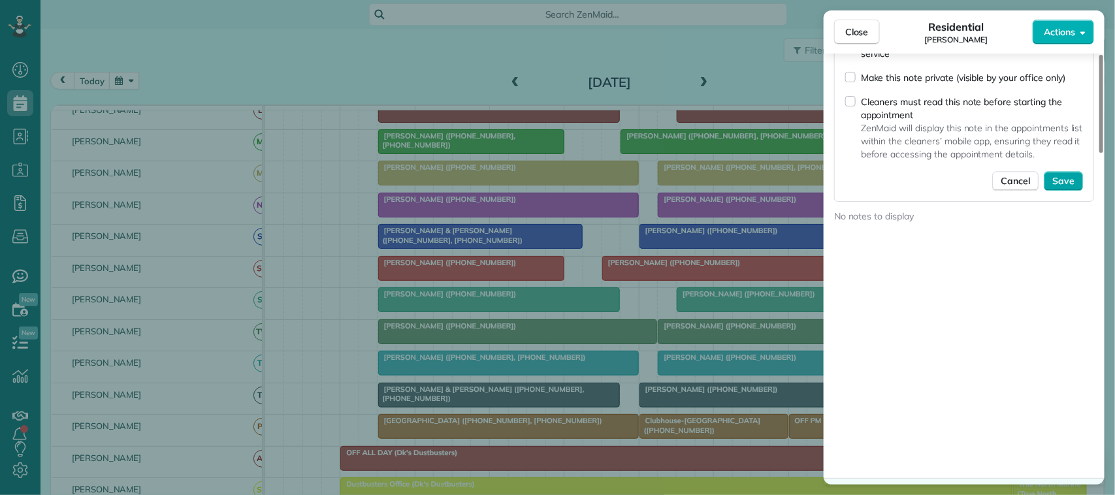
type textarea "**********"
click at [1061, 178] on button "Save" at bounding box center [1063, 181] width 39 height 20
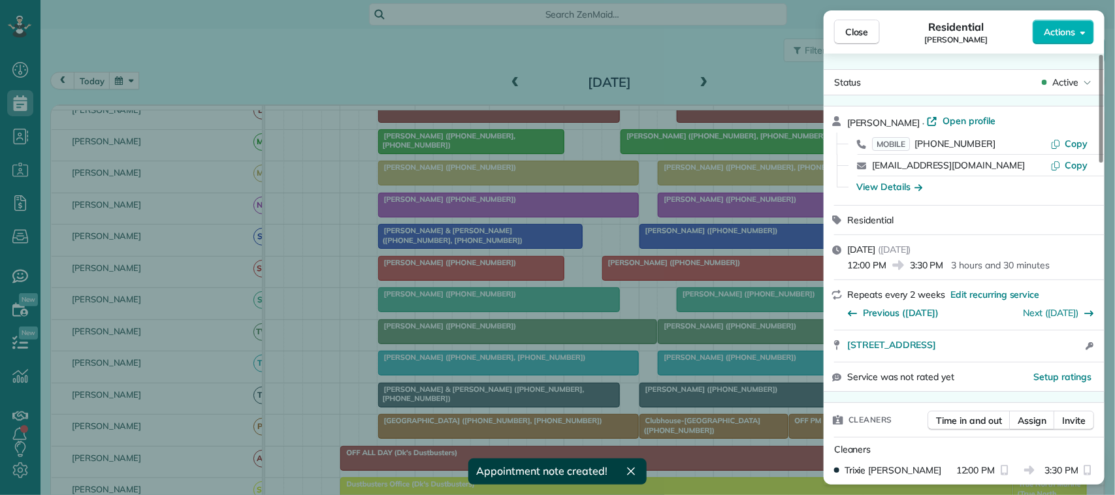
scroll to position [82, 0]
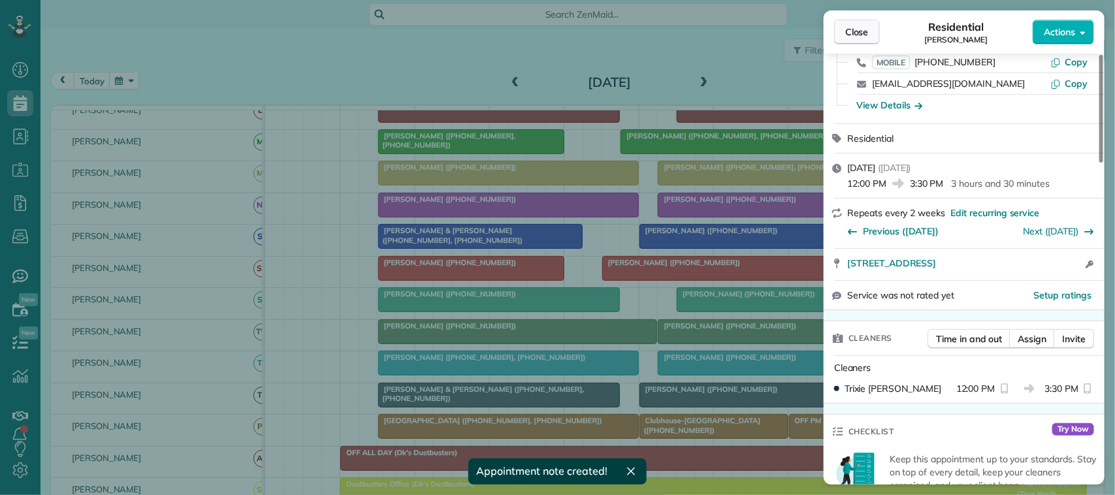
click at [866, 18] on div "Close Residential [PERSON_NAME] Actions" at bounding box center [964, 31] width 281 height 43
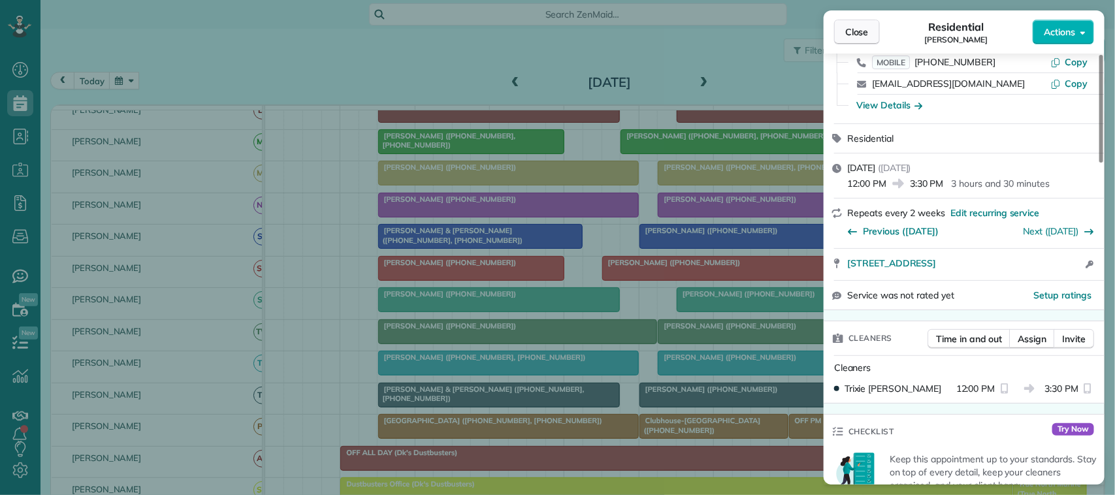
click at [864, 23] on button "Close" at bounding box center [857, 32] width 46 height 25
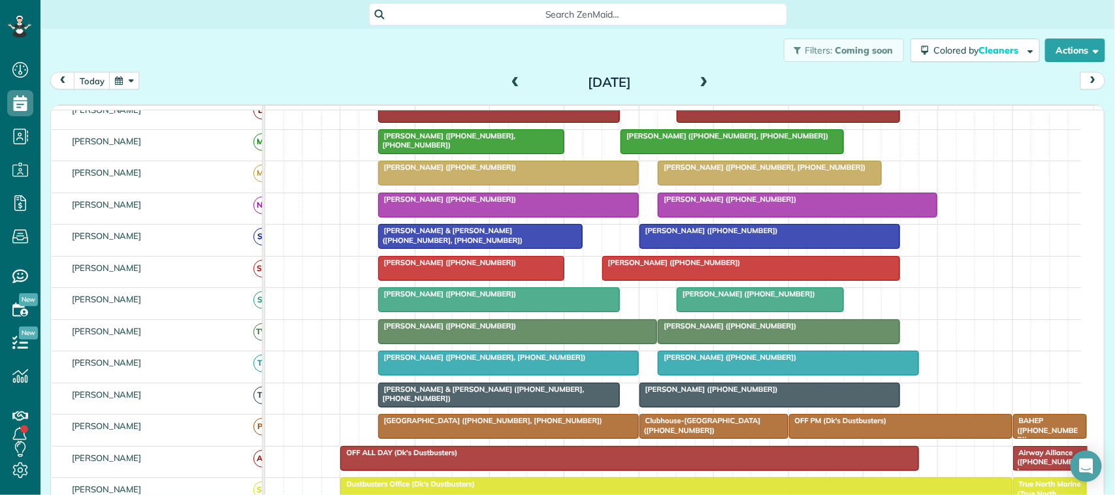
click at [436, 362] on span "[PERSON_NAME] ([PHONE_NUMBER], [PHONE_NUMBER])" at bounding box center [482, 357] width 209 height 9
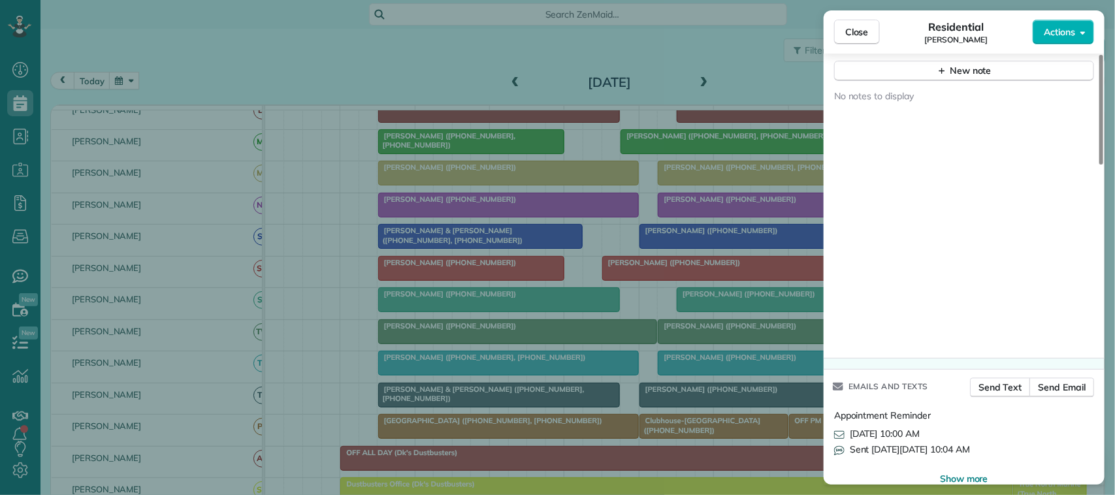
scroll to position [1232, 0]
click at [967, 73] on div "New note" at bounding box center [964, 69] width 55 height 14
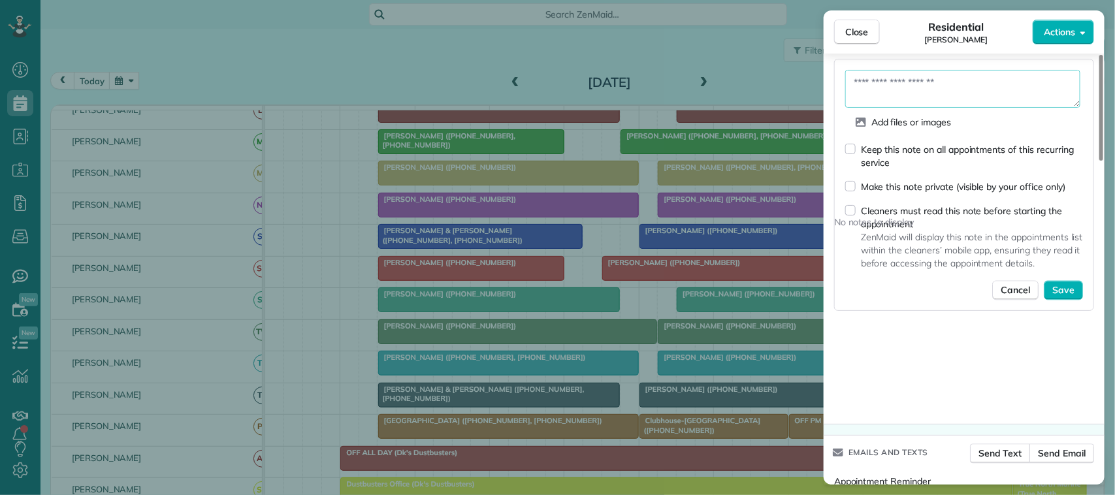
click at [964, 82] on textarea at bounding box center [962, 89] width 235 height 38
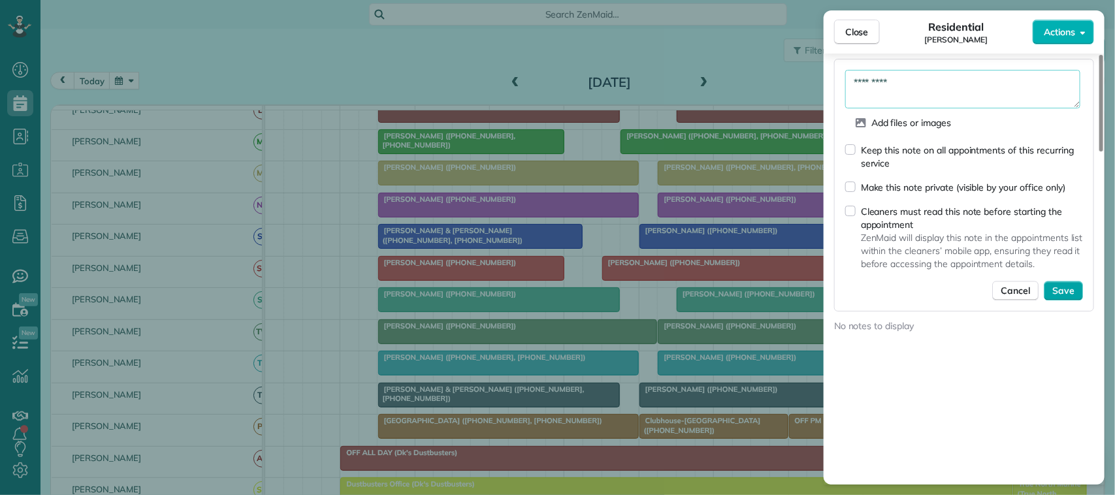
type textarea "*********"
click at [1070, 296] on span "Save" at bounding box center [1063, 290] width 22 height 13
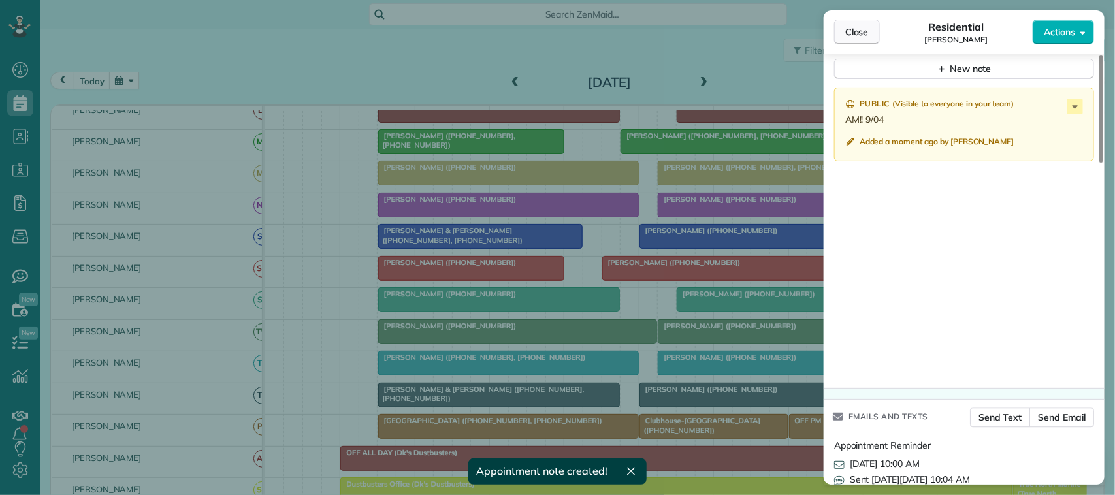
click at [870, 38] on button "Close" at bounding box center [857, 32] width 46 height 25
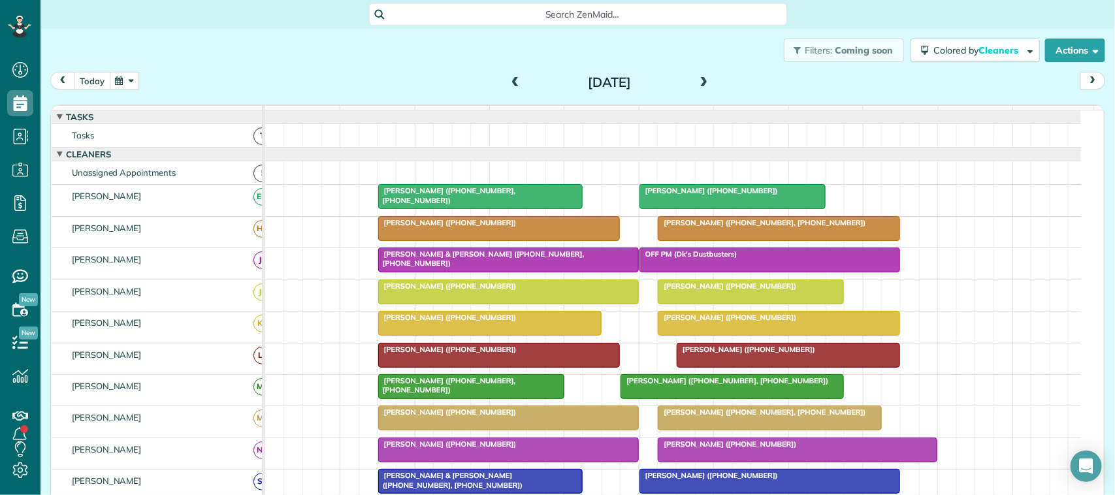
click at [88, 84] on button "today" at bounding box center [92, 81] width 37 height 18
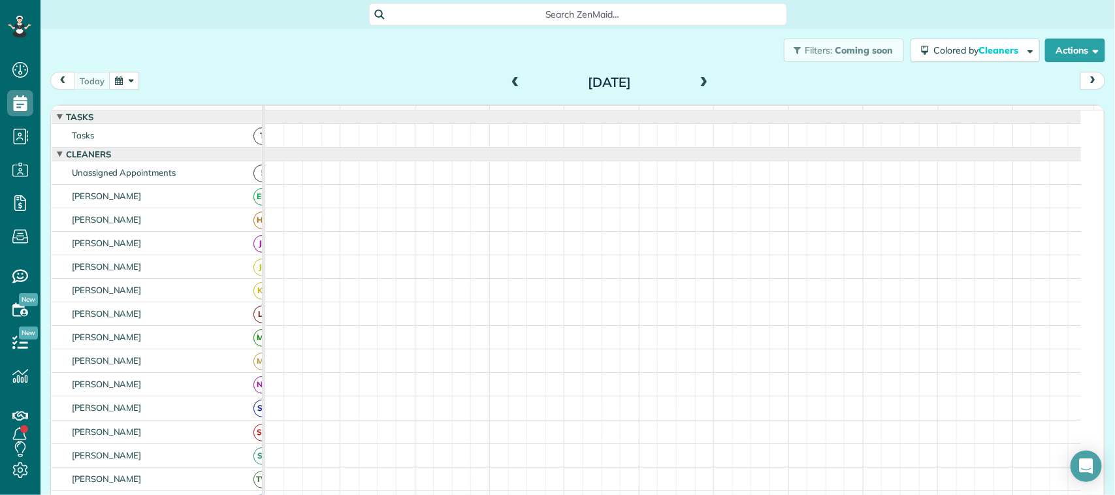
click at [299, 54] on div "Filters: Coming soon Colored by Cleaners Color by Cleaner Color by Team Color b…" at bounding box center [577, 50] width 1075 height 43
